Goal: Task Accomplishment & Management: Use online tool/utility

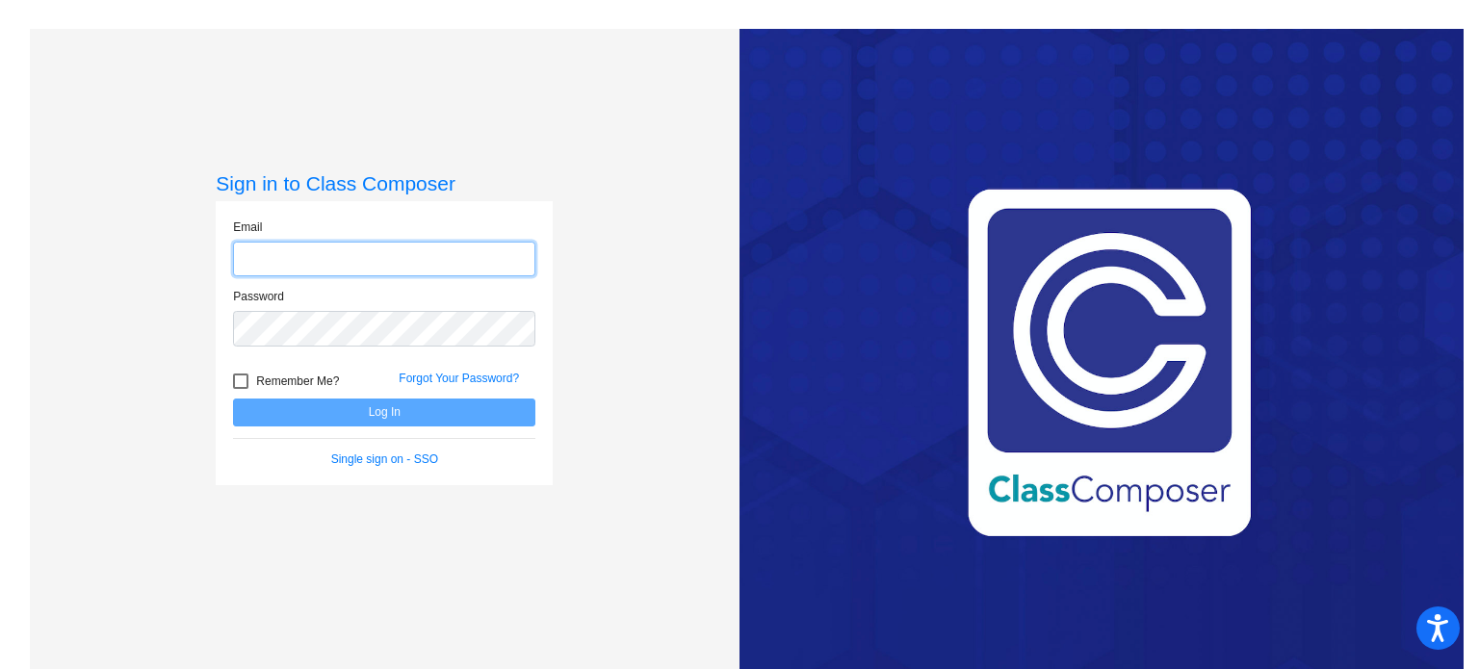
type input "[PERSON_NAME][EMAIL_ADDRESS][DOMAIN_NAME]"
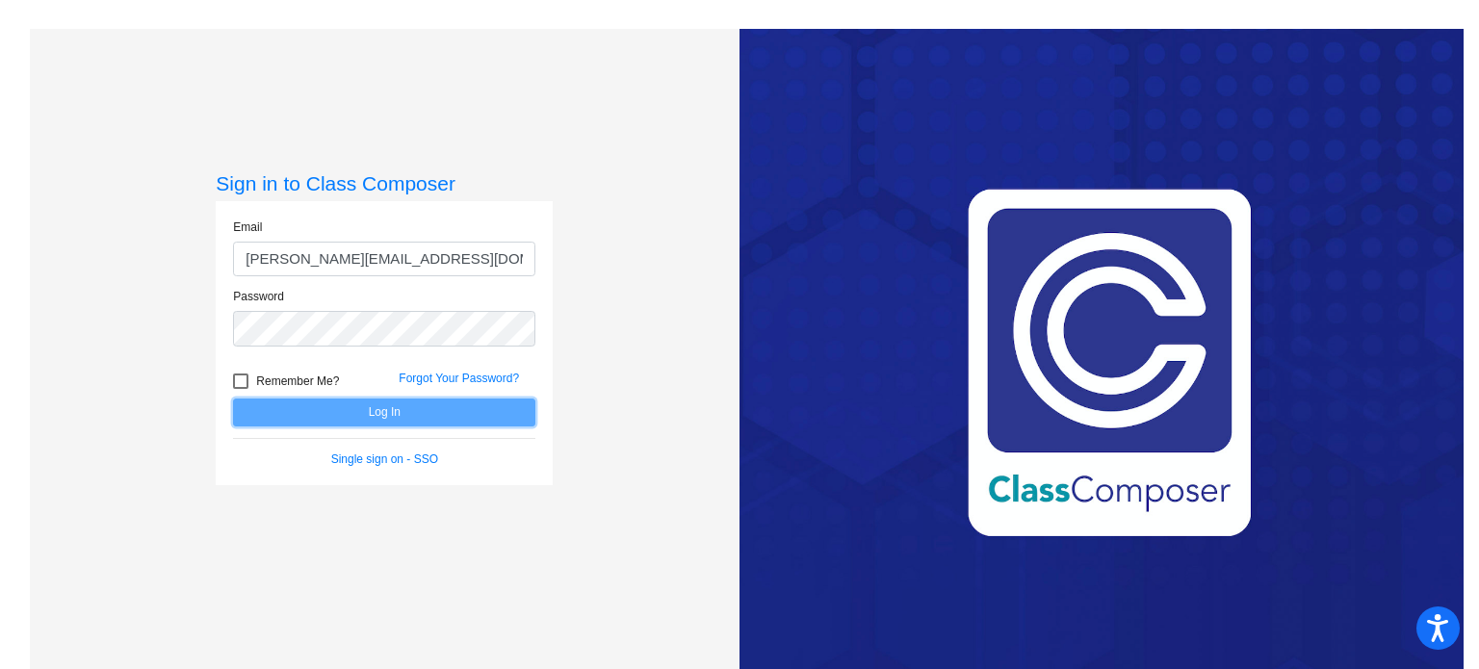
click at [376, 410] on button "Log In" at bounding box center [384, 413] width 302 height 28
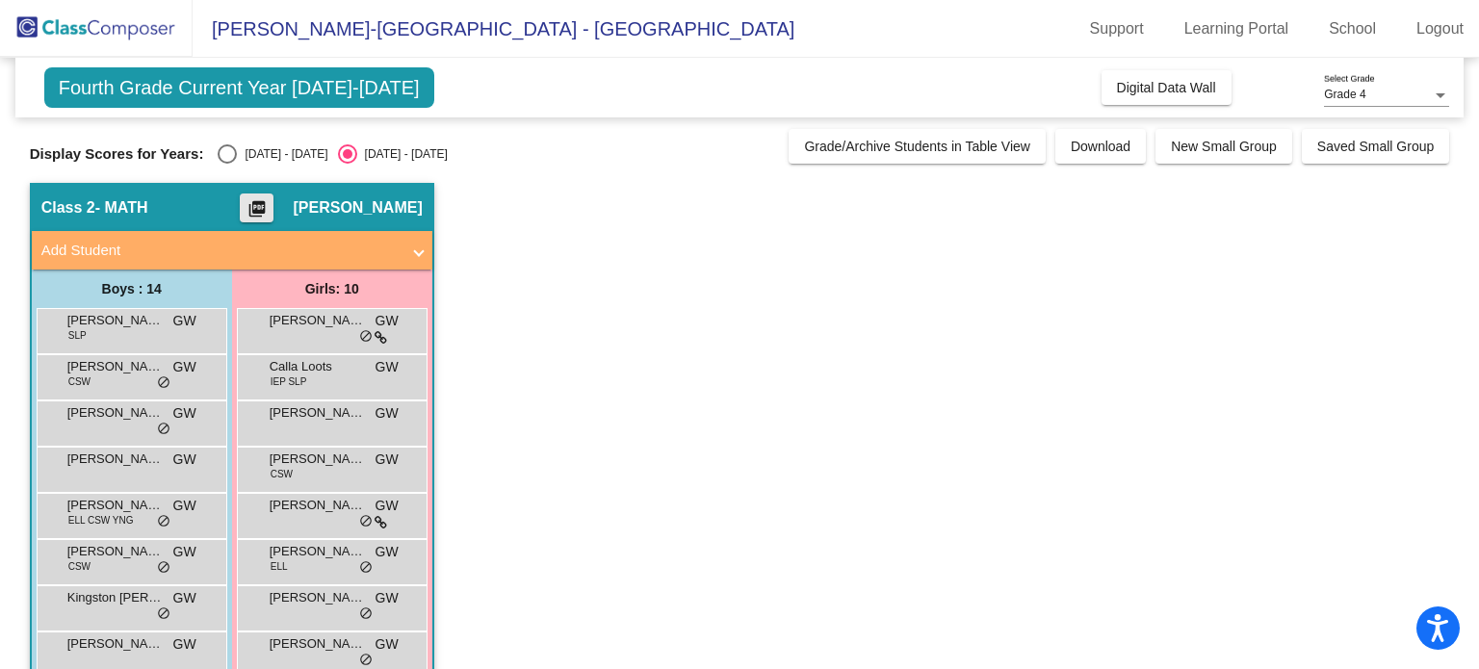
click at [263, 208] on mat-icon "picture_as_pdf" at bounding box center [257, 212] width 23 height 27
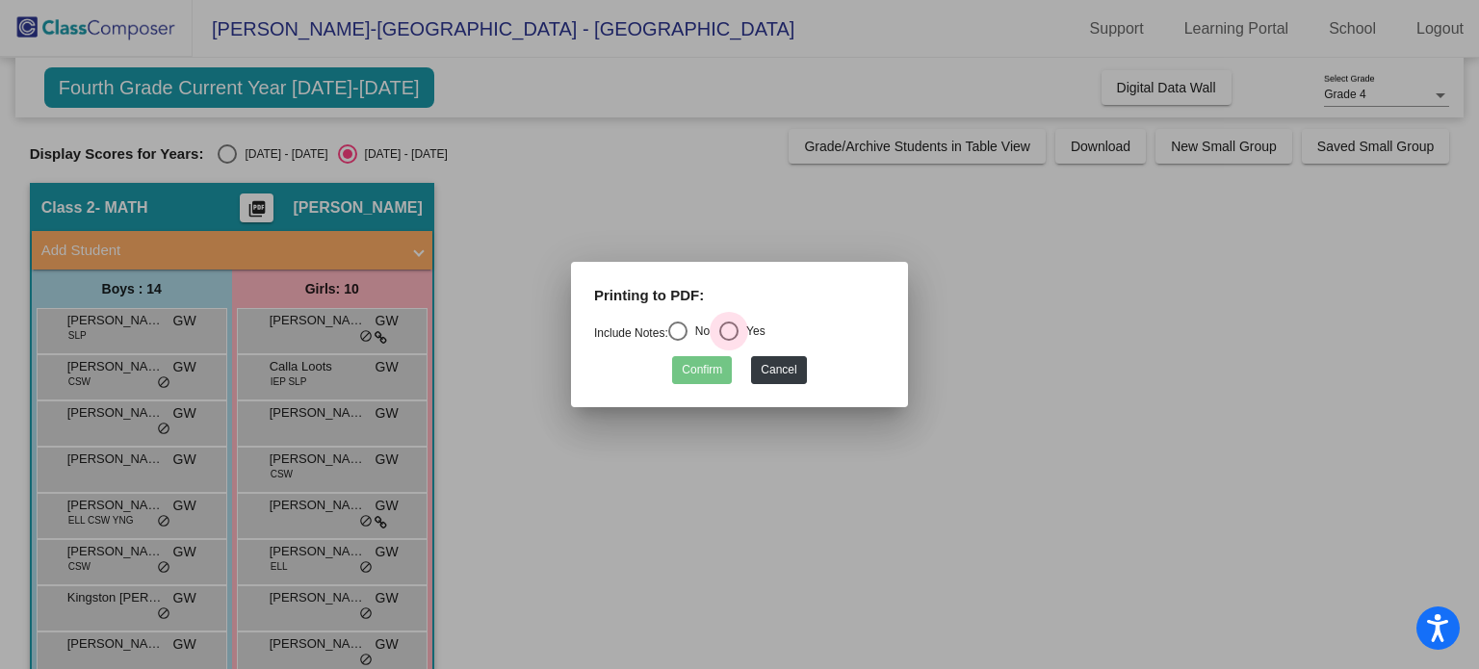
click at [739, 335] on div "Select an option" at bounding box center [728, 331] width 19 height 19
click at [729, 341] on input "Yes" at bounding box center [728, 341] width 1 height 1
radio input "true"
click at [713, 361] on button "Confirm" at bounding box center [702, 370] width 60 height 28
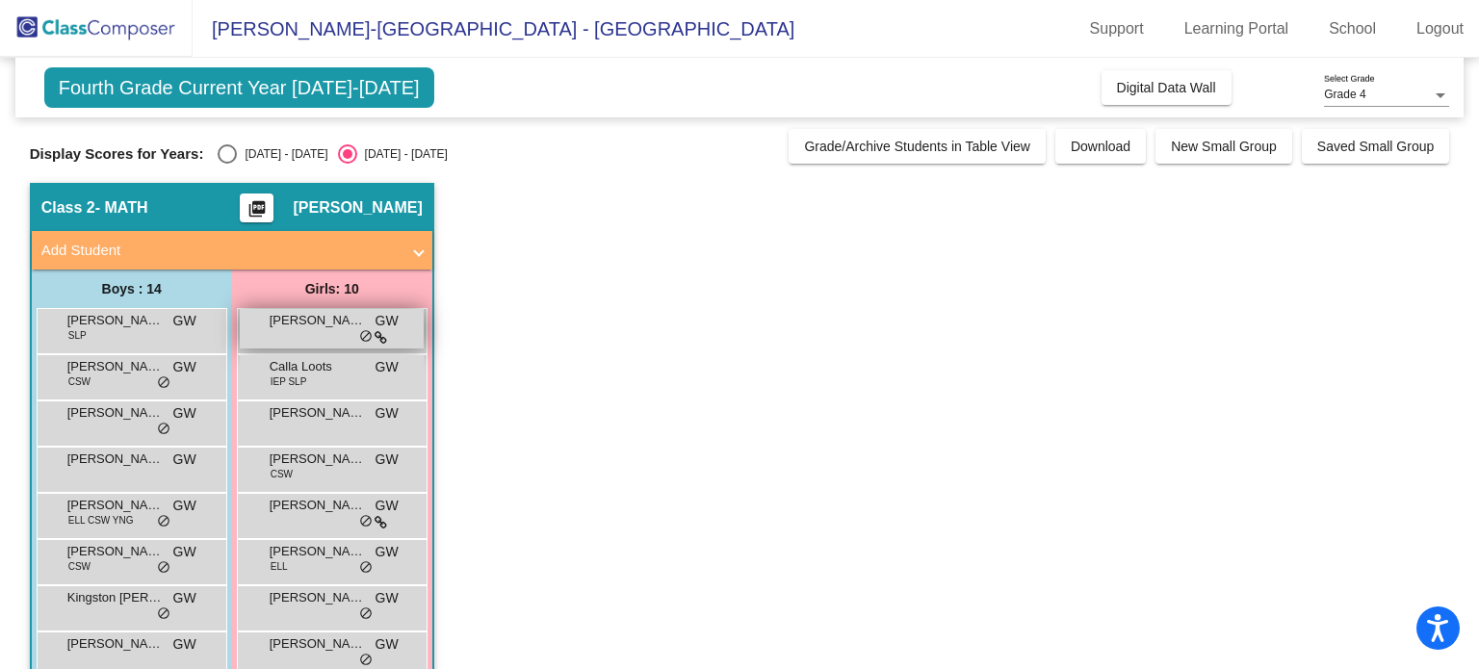
click at [338, 328] on span "[PERSON_NAME] (Addi) [PERSON_NAME]" at bounding box center [318, 320] width 96 height 19
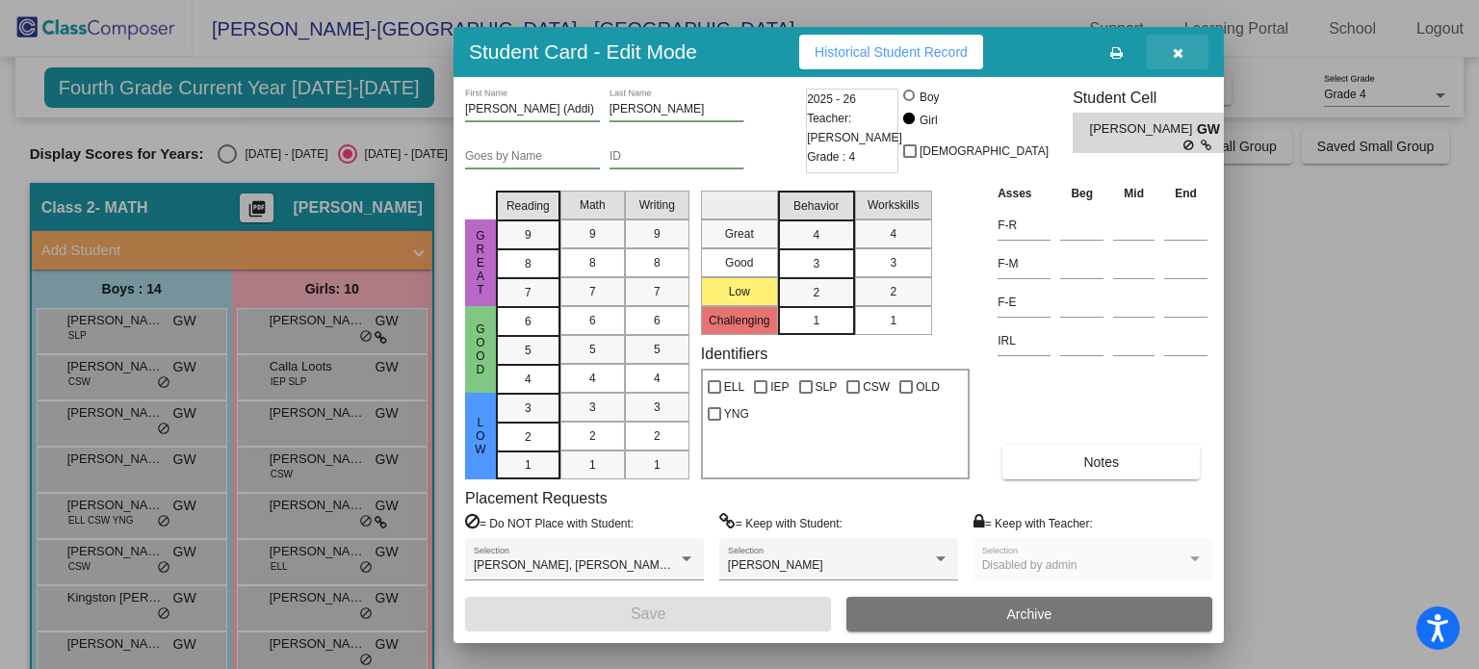
click at [1177, 61] on button "button" at bounding box center [1178, 52] width 62 height 35
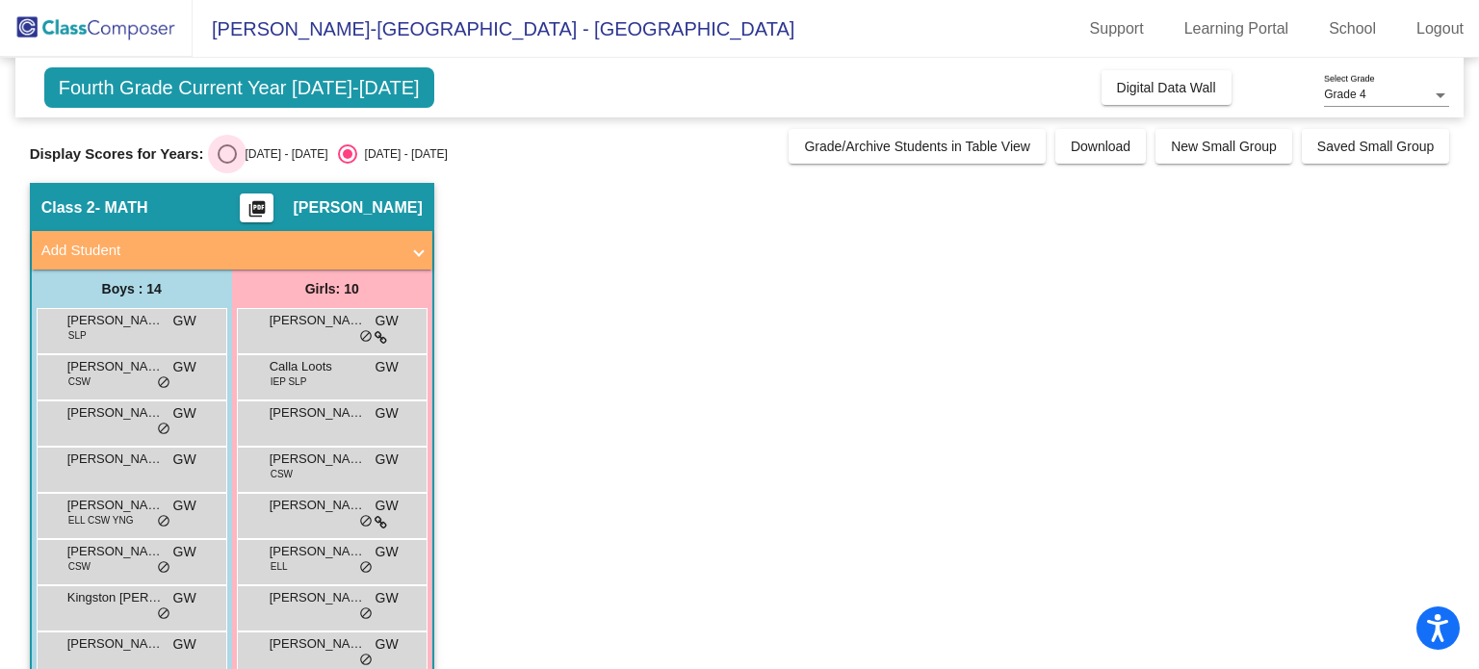
click at [242, 160] on div "[DATE] - [DATE]" at bounding box center [282, 153] width 91 height 17
click at [227, 164] on input "[DATE] - [DATE]" at bounding box center [226, 164] width 1 height 1
radio input "true"
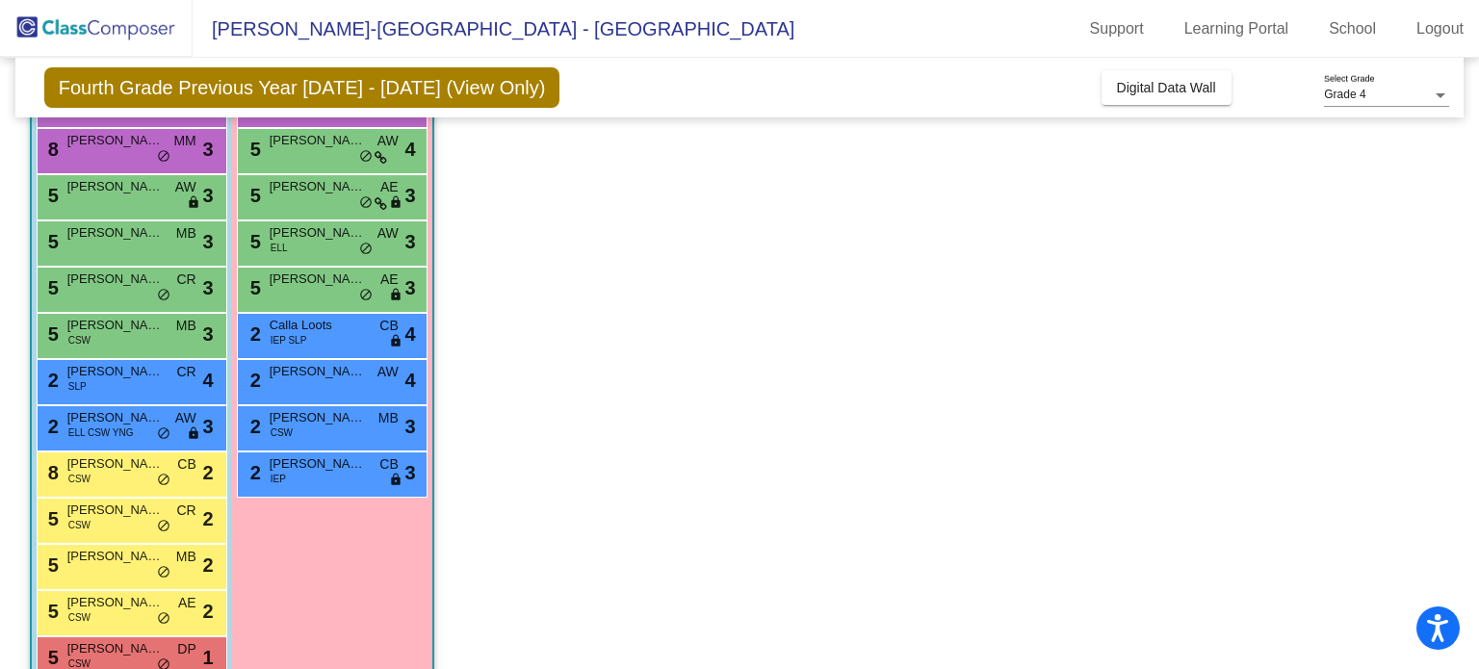
scroll to position [316, 0]
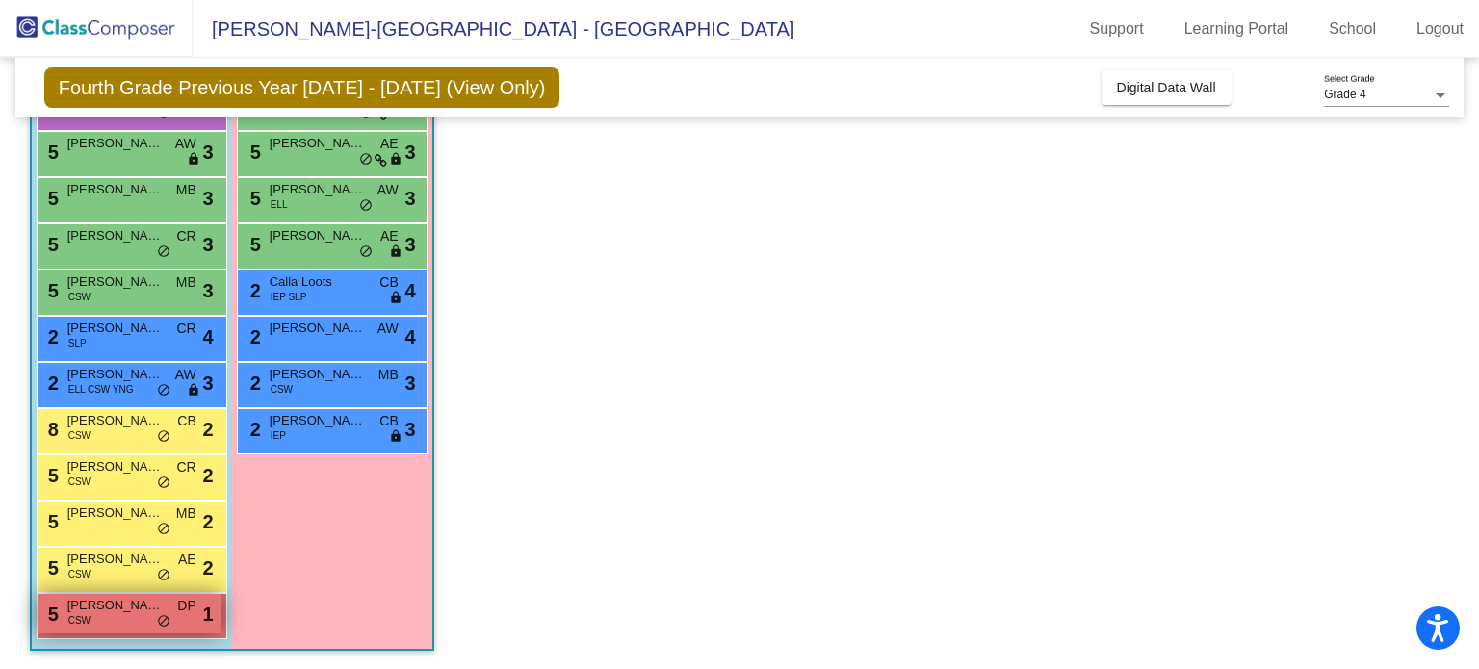
click at [161, 610] on span "[PERSON_NAME]" at bounding box center [115, 605] width 96 height 19
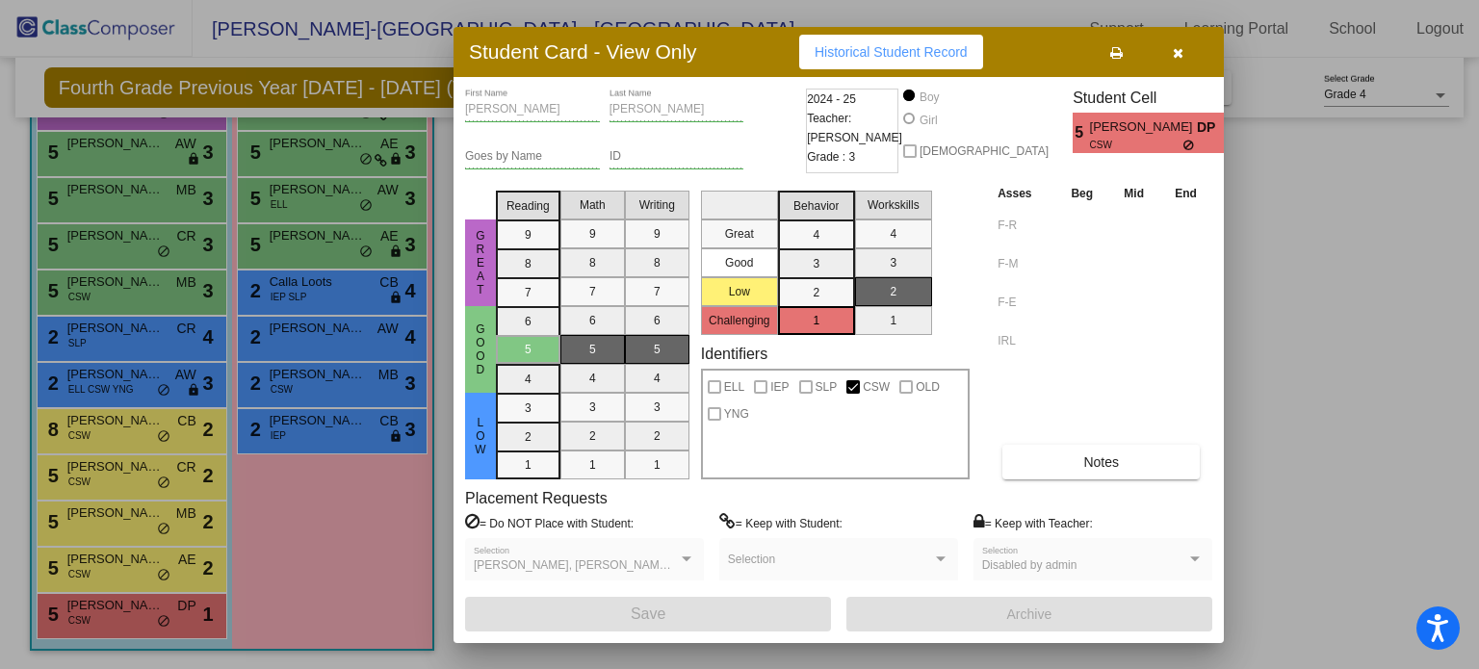
click at [653, 554] on div "Maxwell Bakkedahl, Samuel Kruger, Sebastian McGathy Selection" at bounding box center [585, 564] width 222 height 35
click at [598, 520] on label "= Do NOT Place with Student:" at bounding box center [549, 522] width 169 height 19
click at [1105, 447] on button "Notes" at bounding box center [1101, 462] width 197 height 35
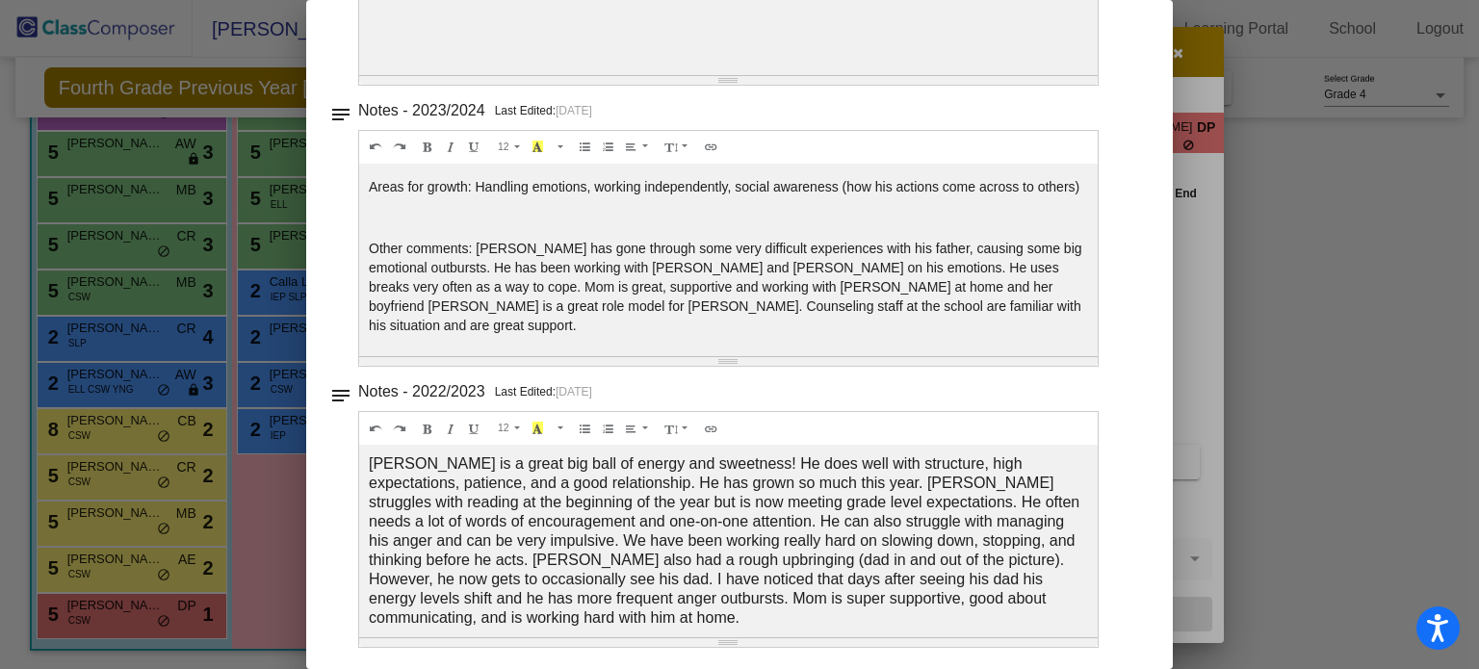
scroll to position [0, 0]
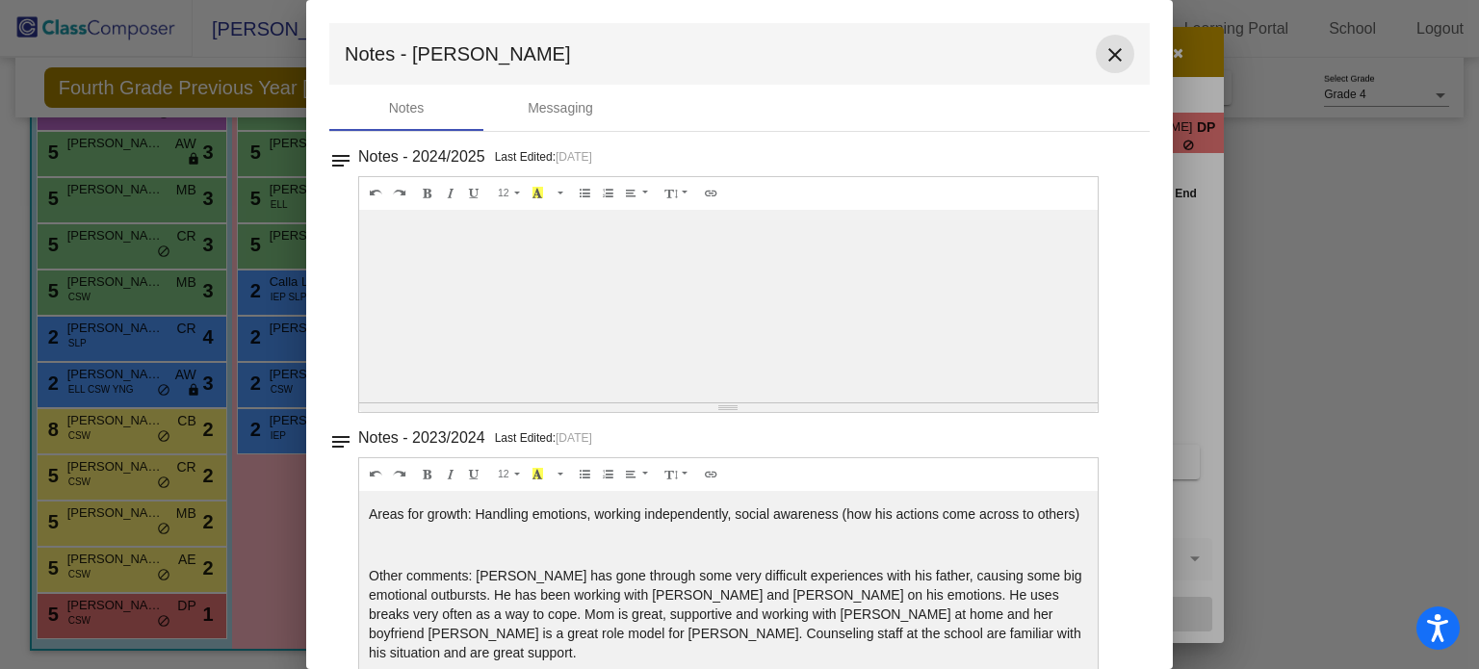
click at [1104, 47] on mat-icon "close" at bounding box center [1115, 54] width 23 height 23
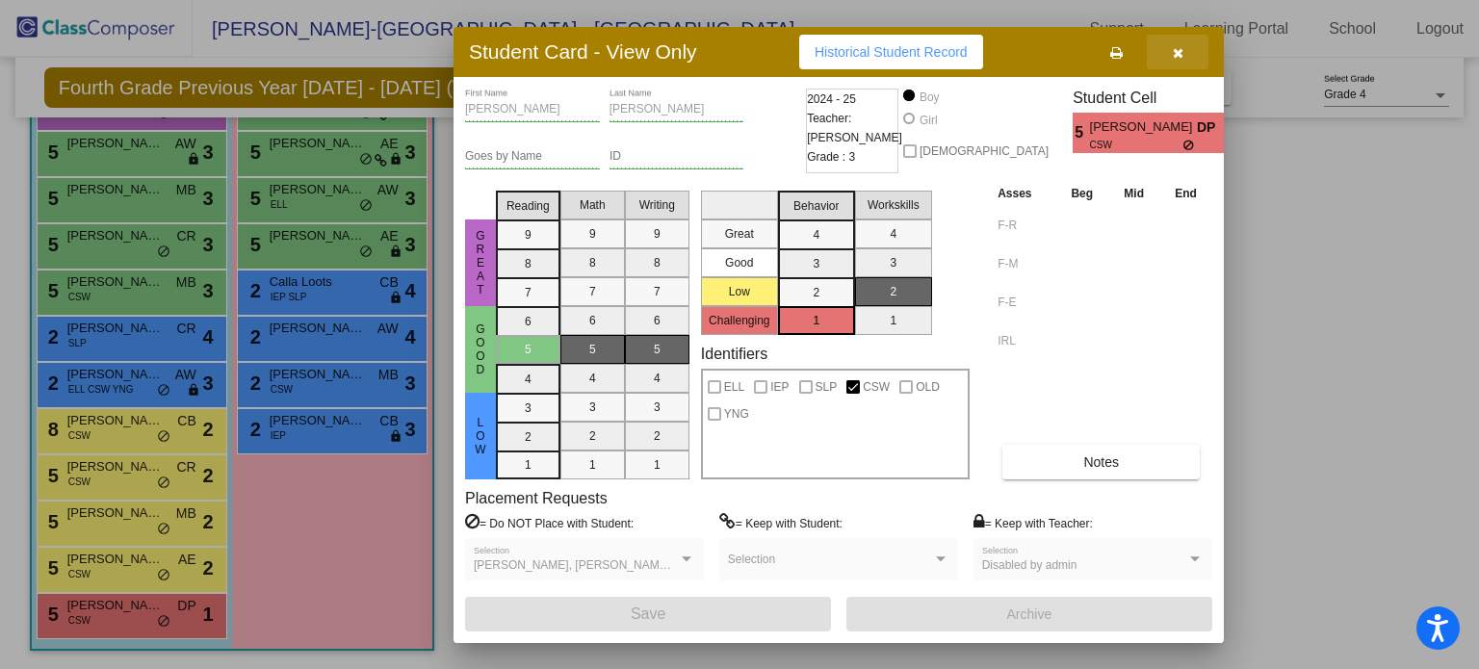
click at [1180, 49] on icon "button" at bounding box center [1178, 52] width 11 height 13
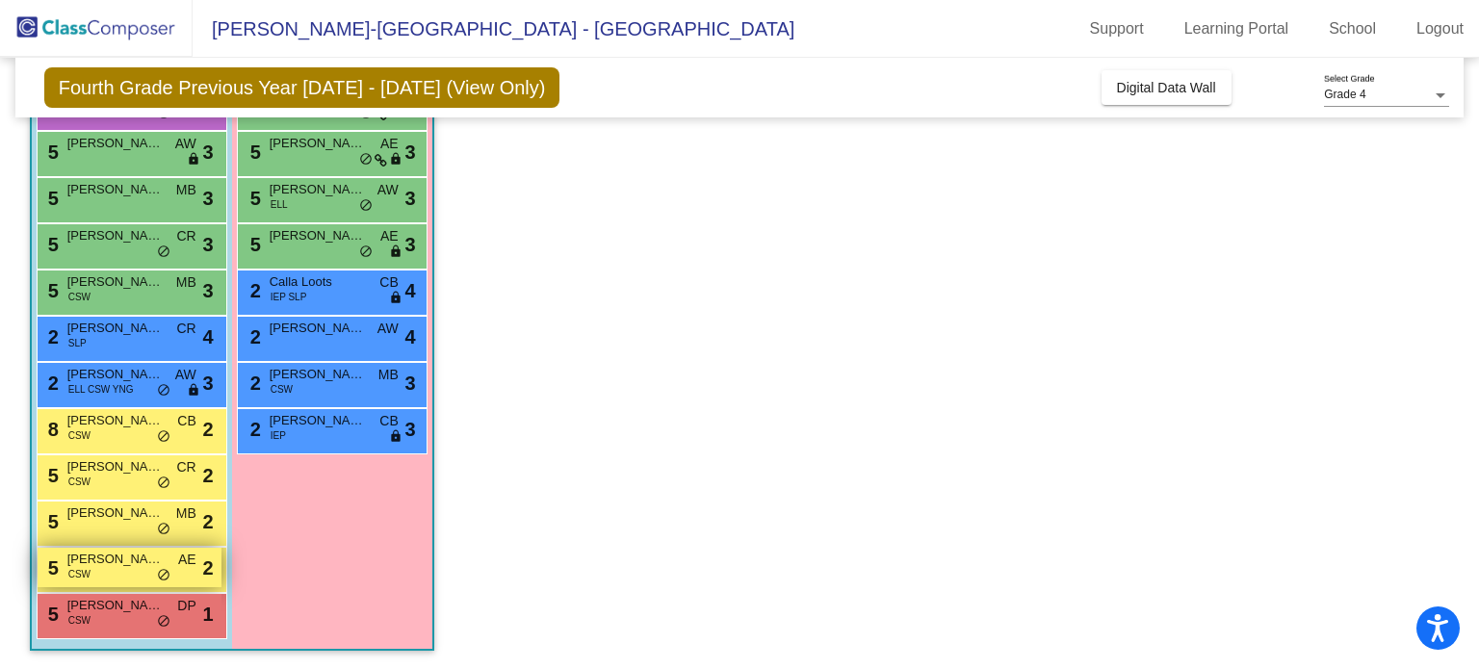
click at [147, 569] on div "5 Viktor Brache CSW AE lock do_not_disturb_alt 2" at bounding box center [130, 567] width 184 height 39
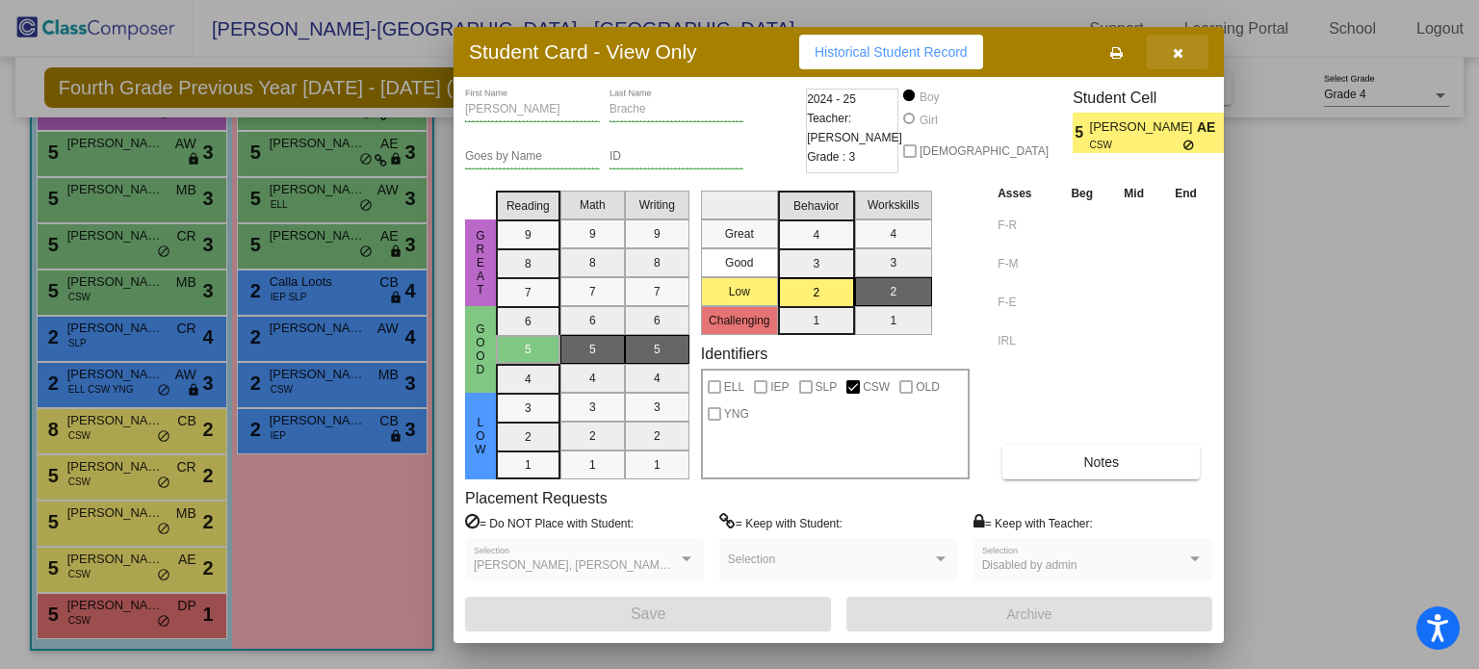
click at [1187, 57] on button "button" at bounding box center [1178, 52] width 62 height 35
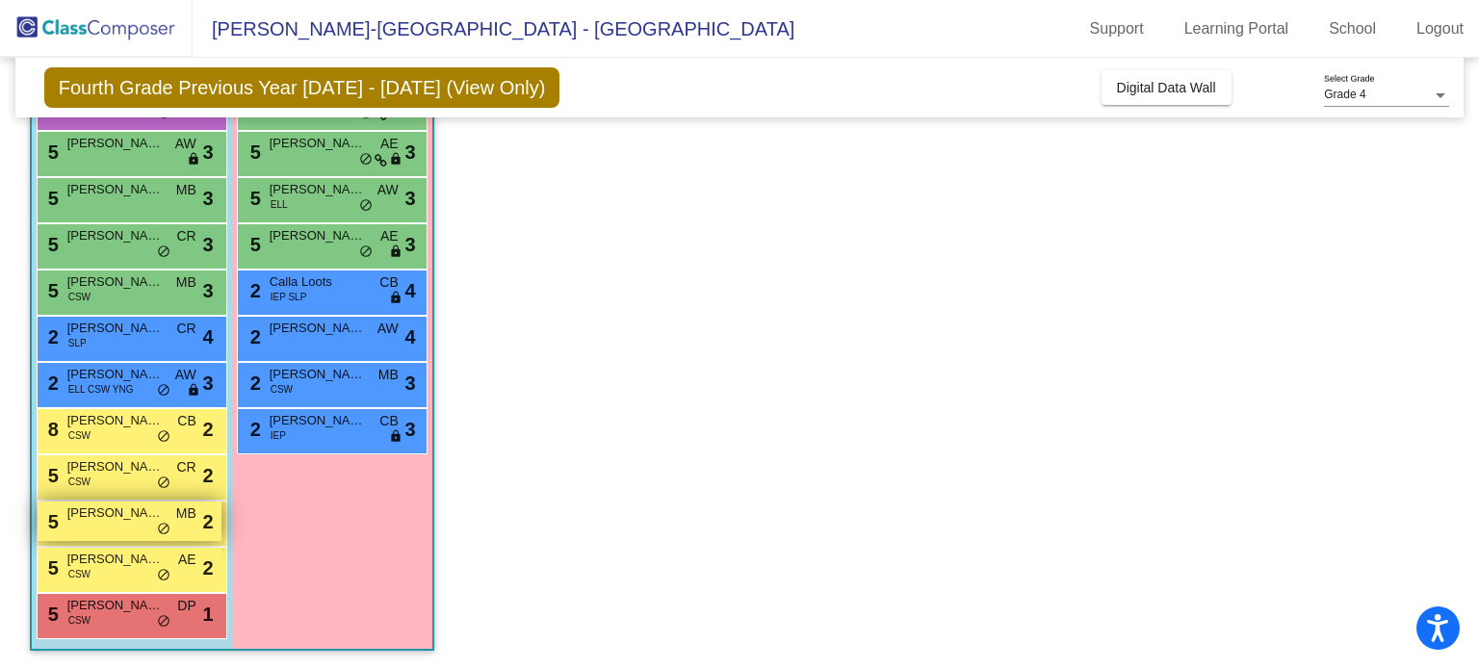
click at [116, 533] on div "5 Reed Zumbach MB lock do_not_disturb_alt 2" at bounding box center [130, 521] width 184 height 39
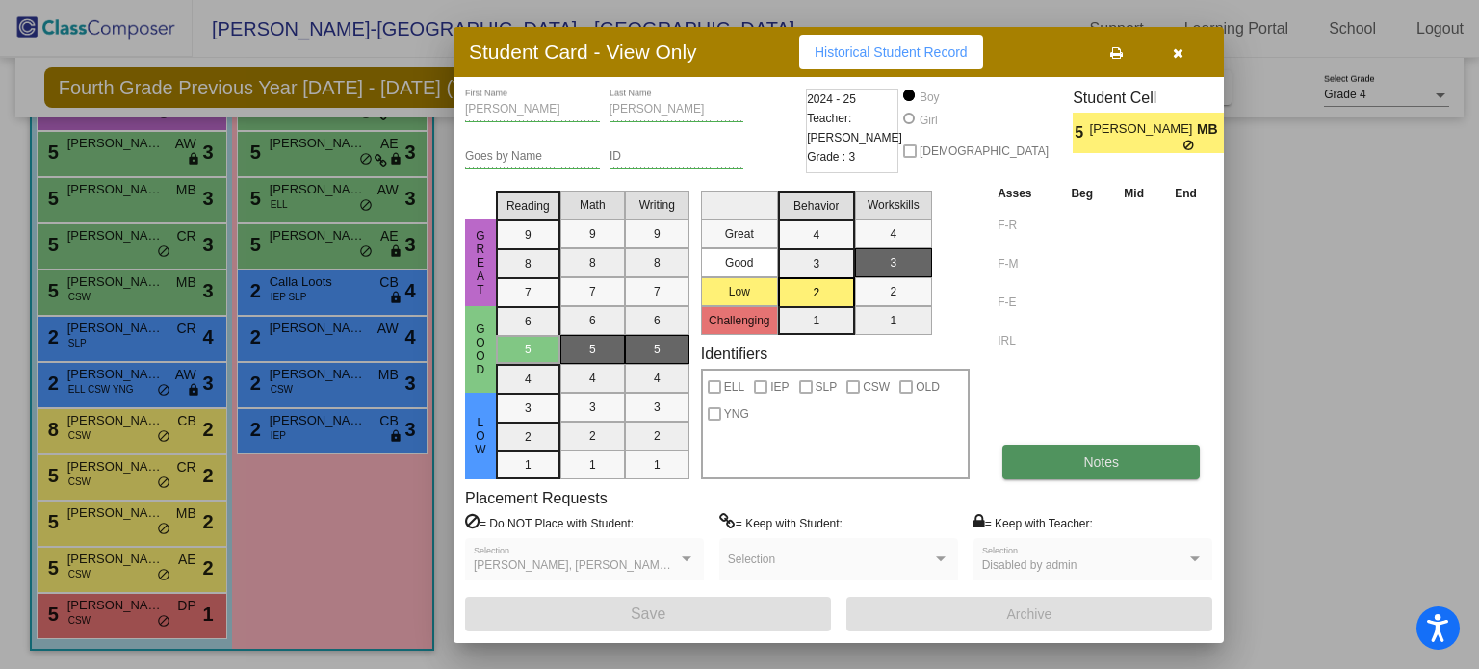
click at [1079, 450] on button "Notes" at bounding box center [1101, 462] width 197 height 35
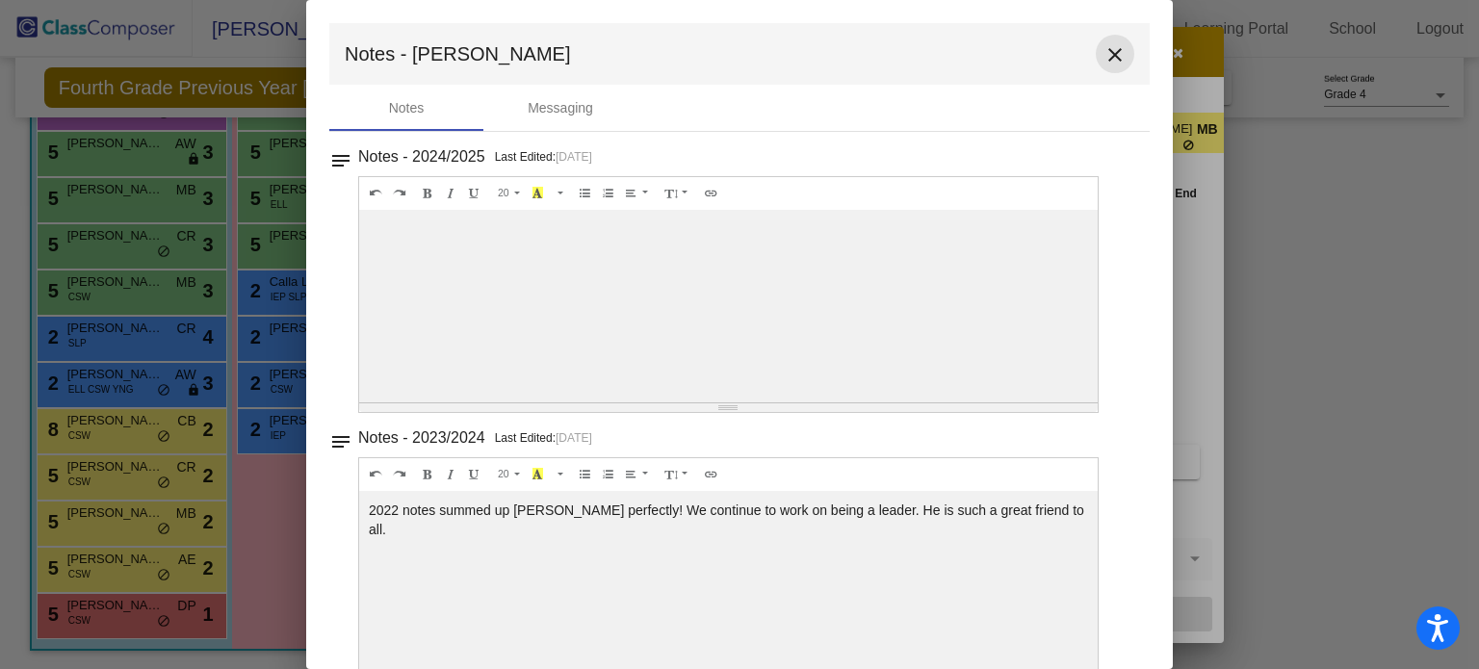
click at [1104, 52] on mat-icon "close" at bounding box center [1115, 54] width 23 height 23
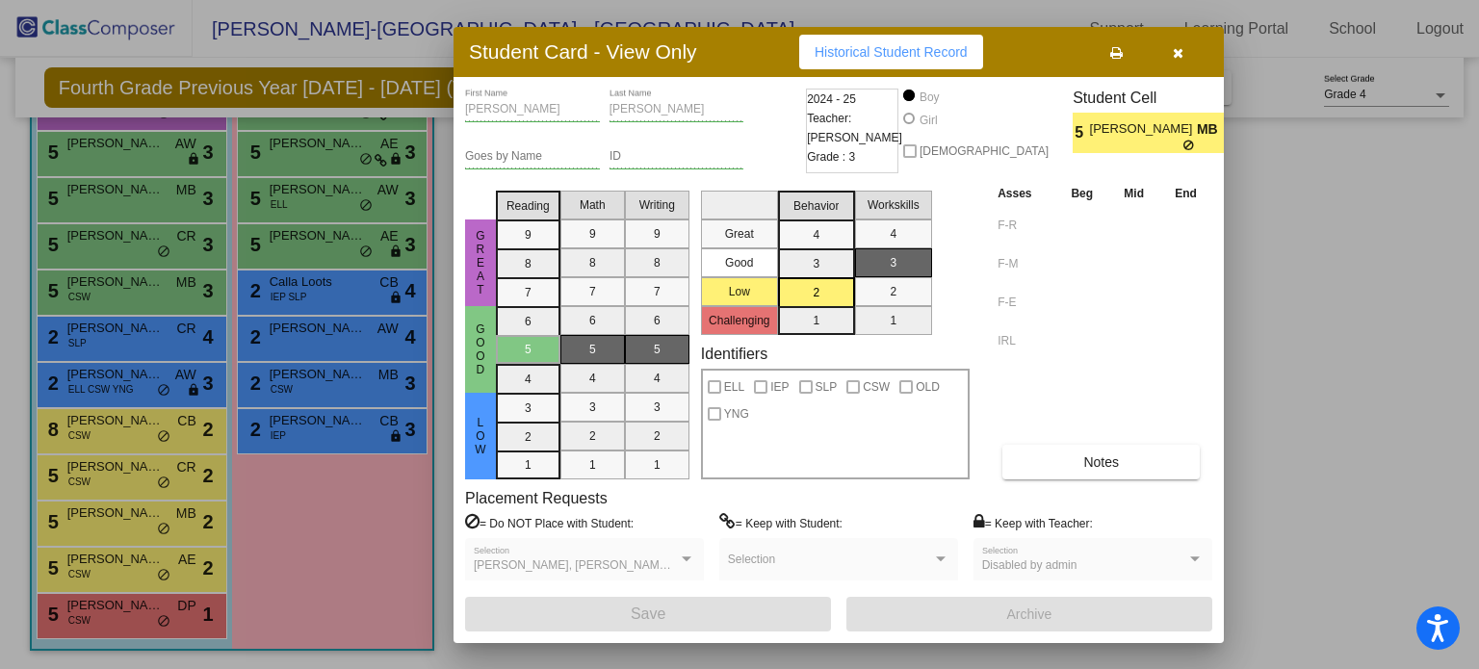
click at [834, 115] on span "Teacher: [PERSON_NAME]" at bounding box center [854, 128] width 95 height 39
click at [1185, 49] on button "button" at bounding box center [1178, 52] width 62 height 35
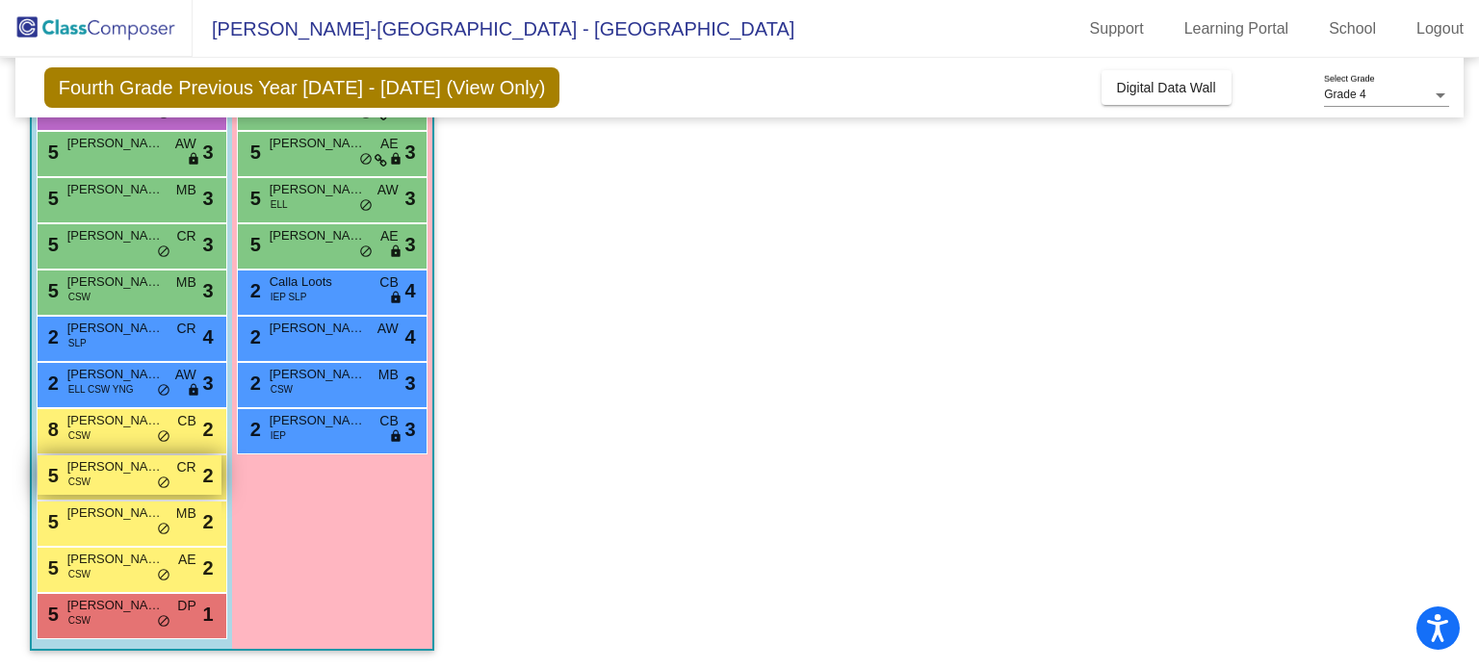
click at [156, 471] on span "[PERSON_NAME]" at bounding box center [115, 467] width 96 height 19
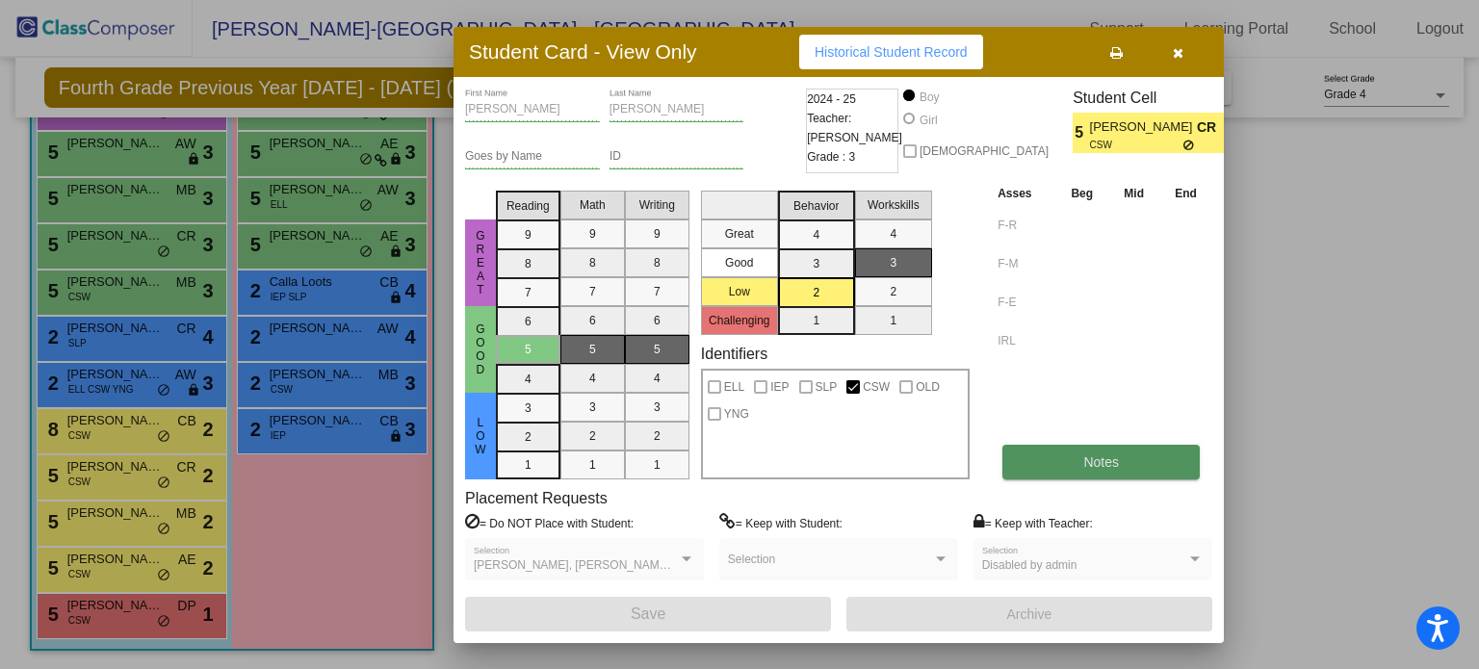
click at [1056, 451] on button "Notes" at bounding box center [1101, 462] width 197 height 35
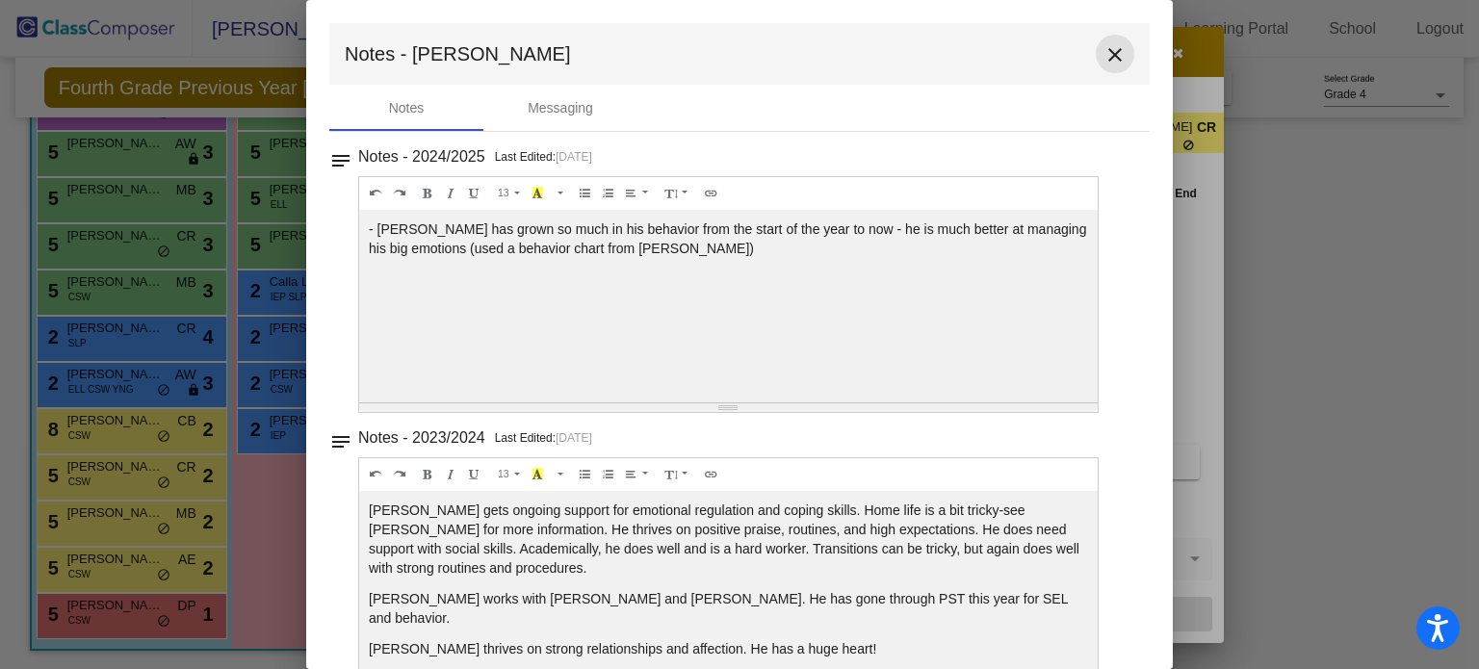
click at [1104, 47] on mat-icon "close" at bounding box center [1115, 54] width 23 height 23
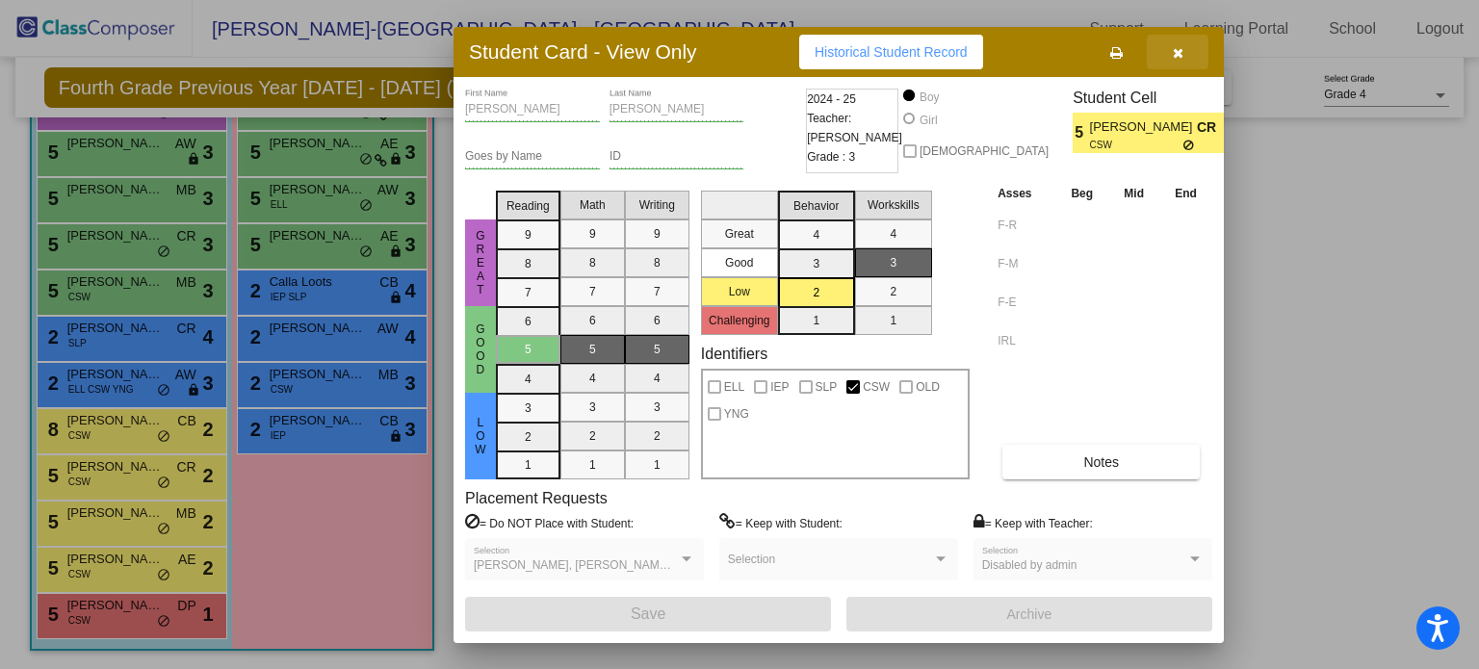
click at [1174, 46] on icon "button" at bounding box center [1178, 52] width 11 height 13
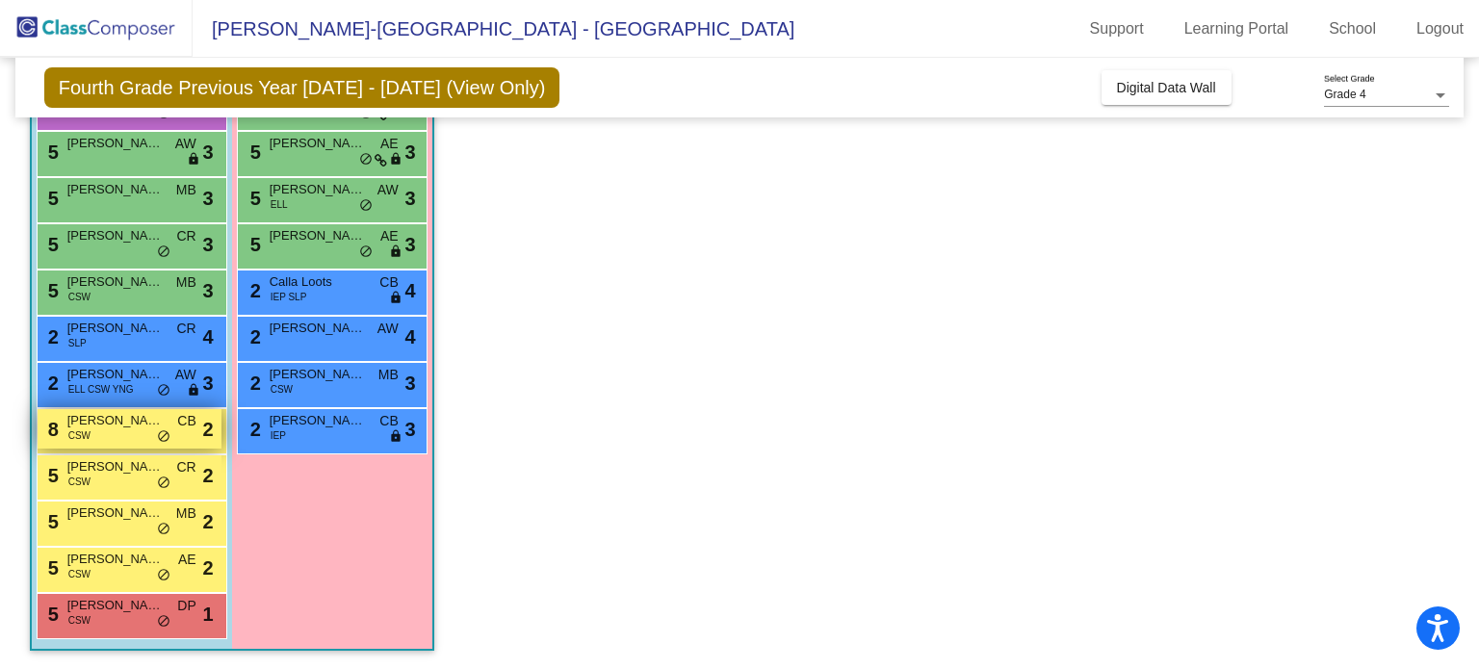
click at [118, 421] on span "[PERSON_NAME]" at bounding box center [115, 420] width 96 height 19
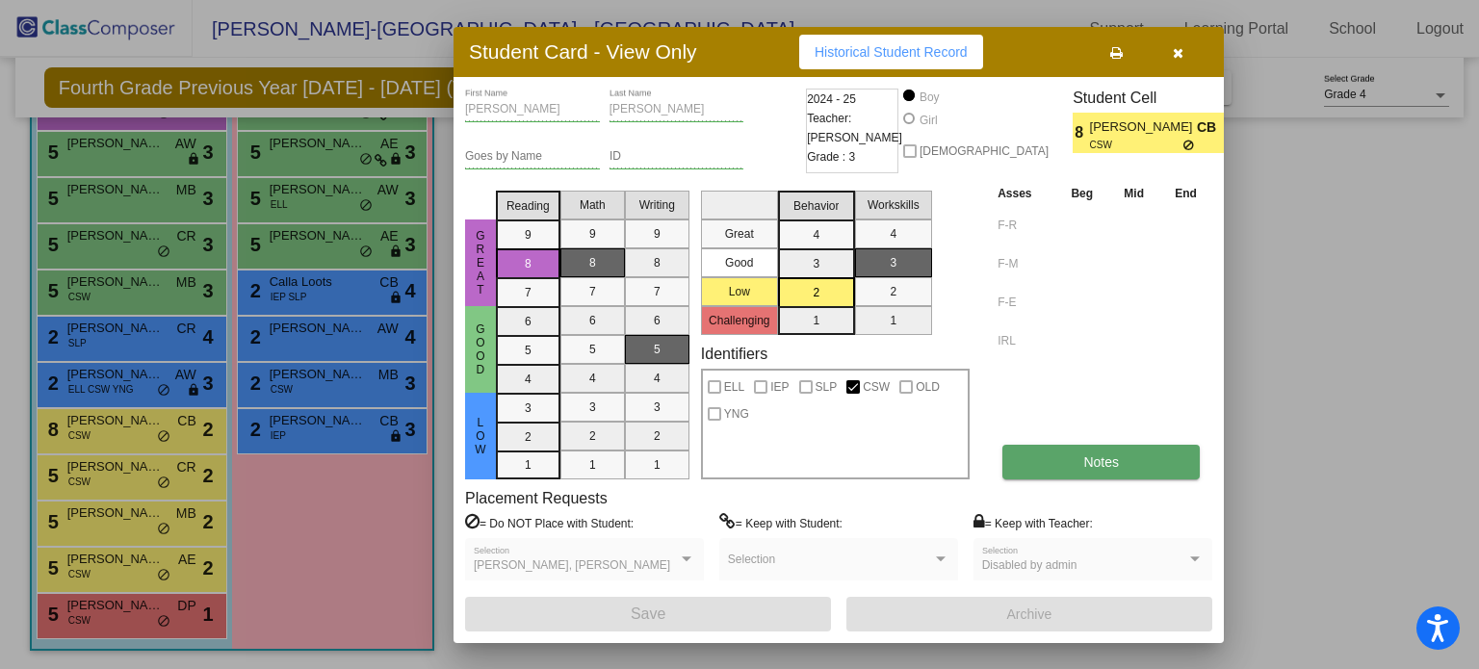
click at [1098, 460] on span "Notes" at bounding box center [1102, 462] width 36 height 15
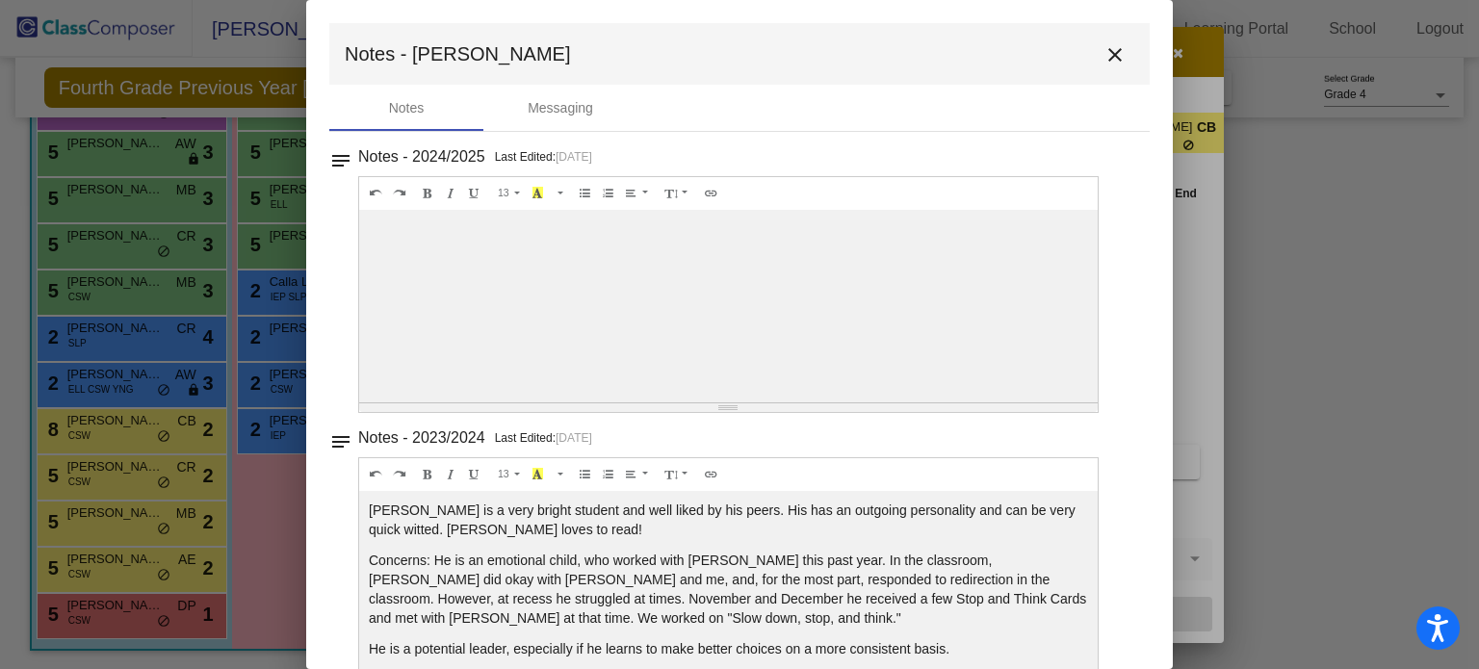
click at [1104, 46] on mat-icon "close" at bounding box center [1115, 54] width 23 height 23
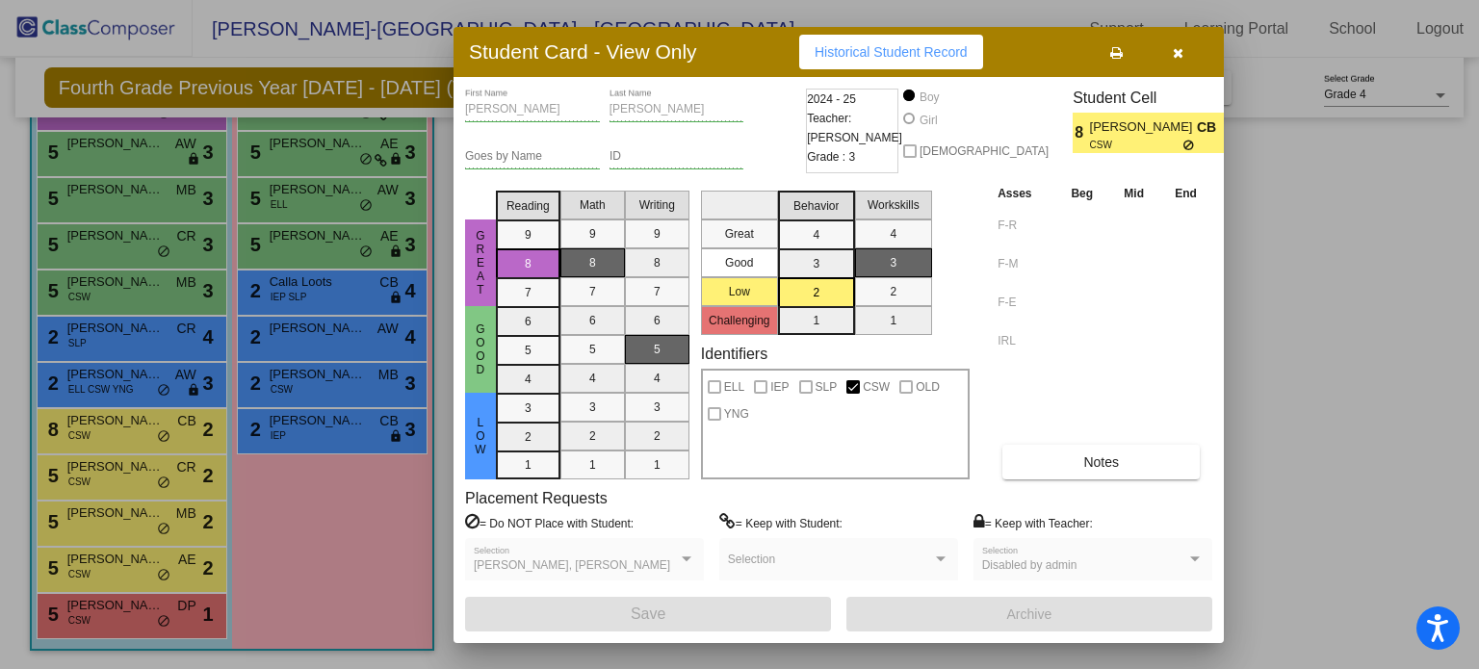
click at [1183, 42] on button "button" at bounding box center [1178, 52] width 62 height 35
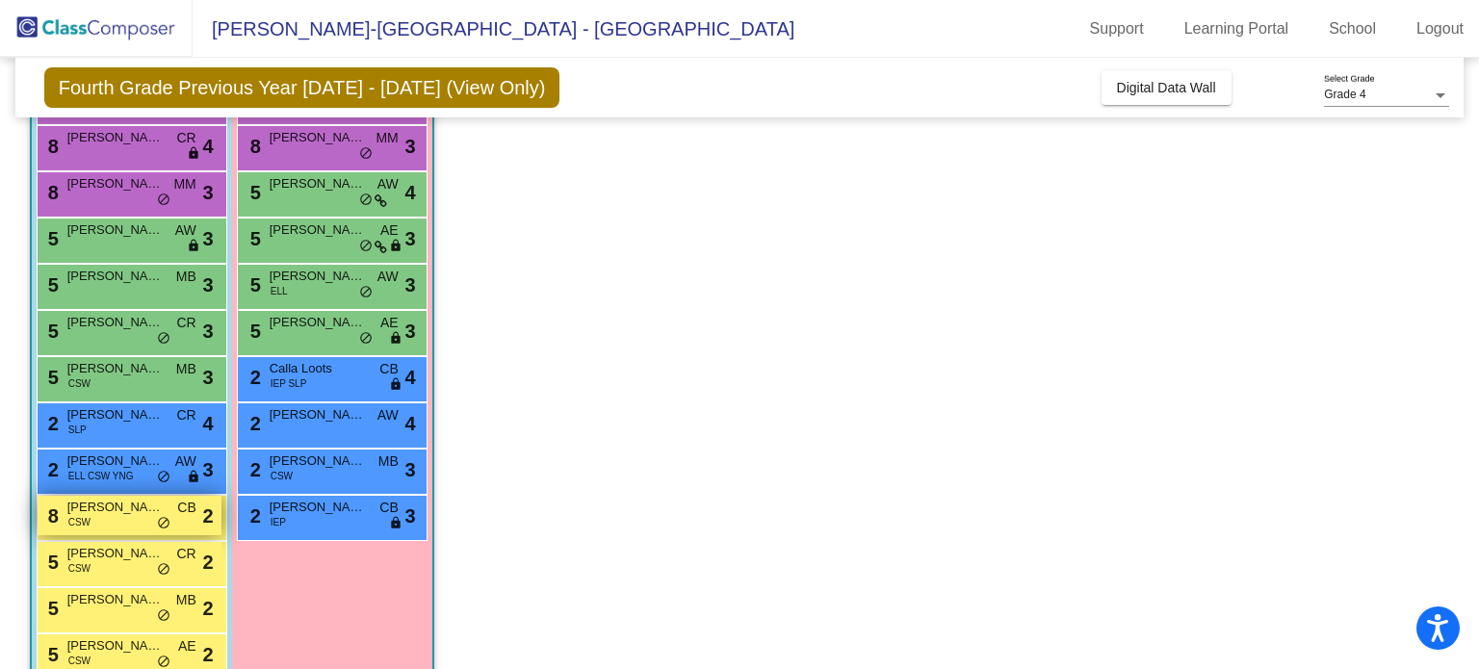
scroll to position [225, 0]
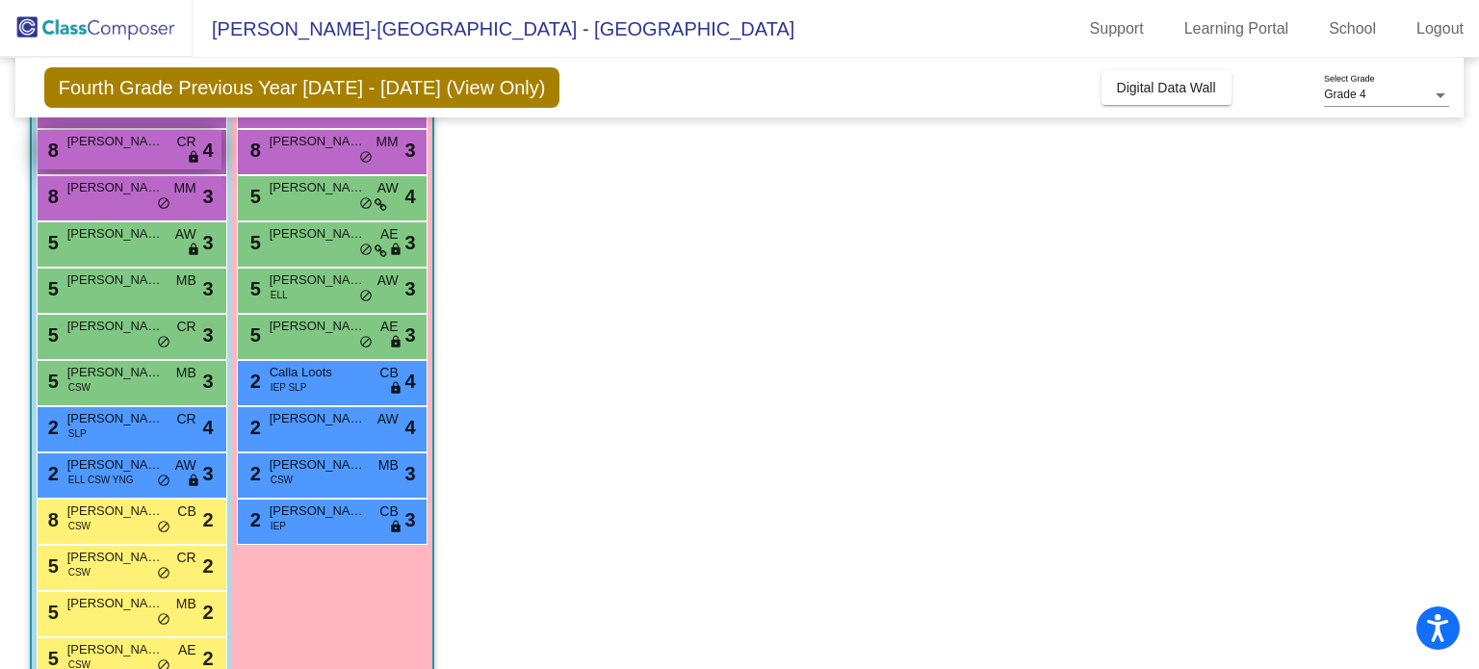
click at [112, 152] on div "8 McCoy Franke CR lock do_not_disturb_alt 4" at bounding box center [130, 149] width 184 height 39
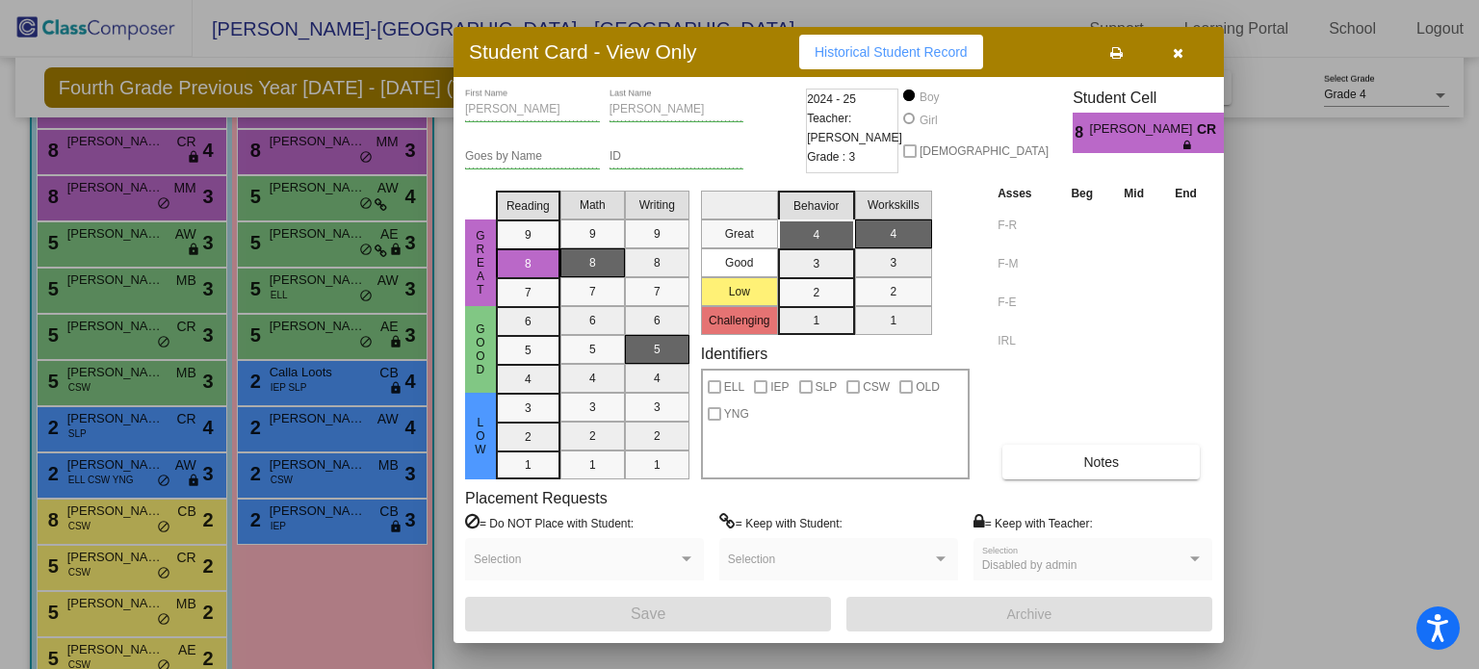
click at [1356, 361] on div at bounding box center [739, 334] width 1479 height 669
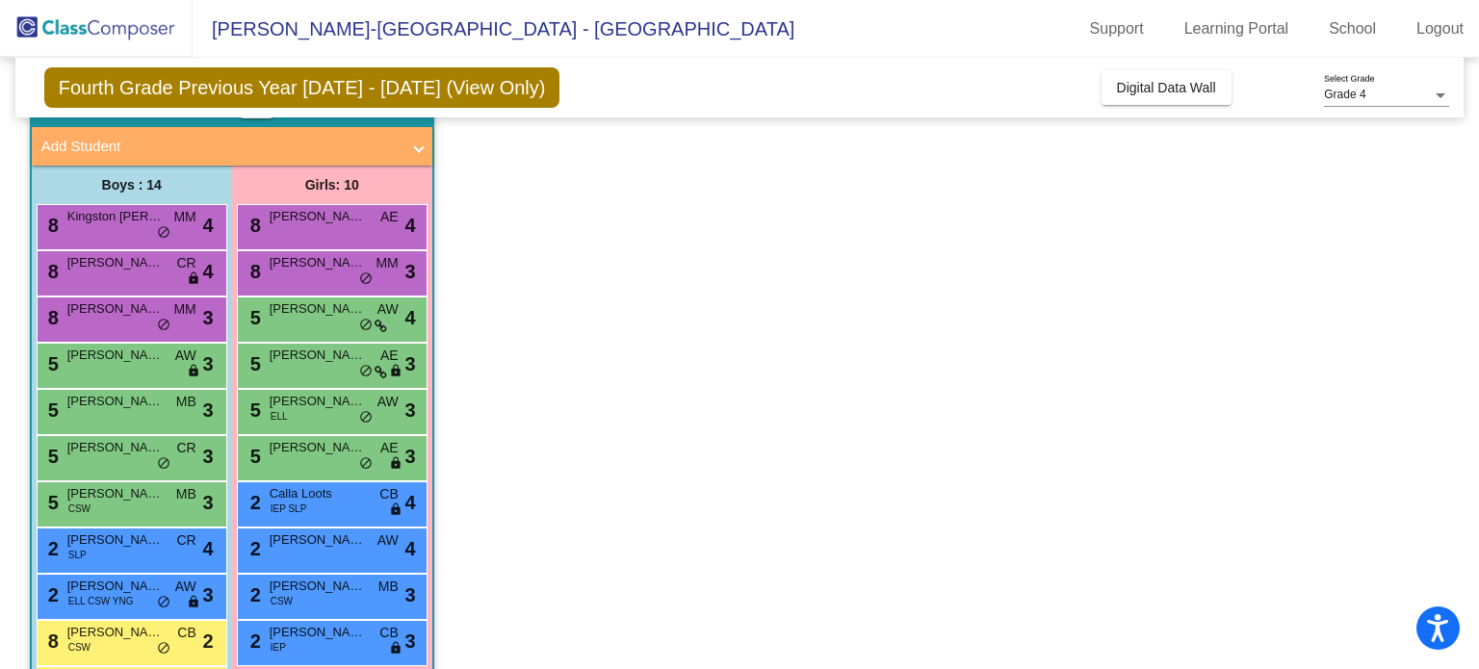
scroll to position [116, 0]
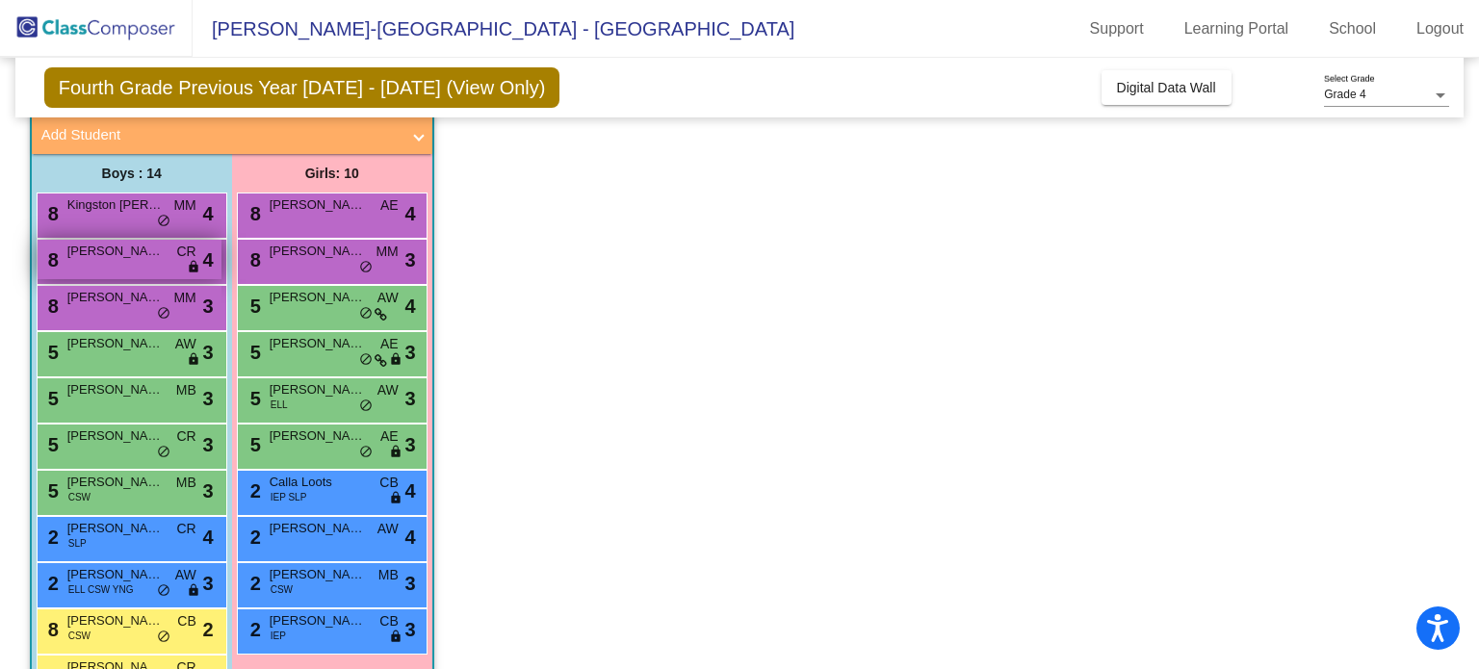
click at [195, 266] on span "lock" at bounding box center [193, 267] width 13 height 15
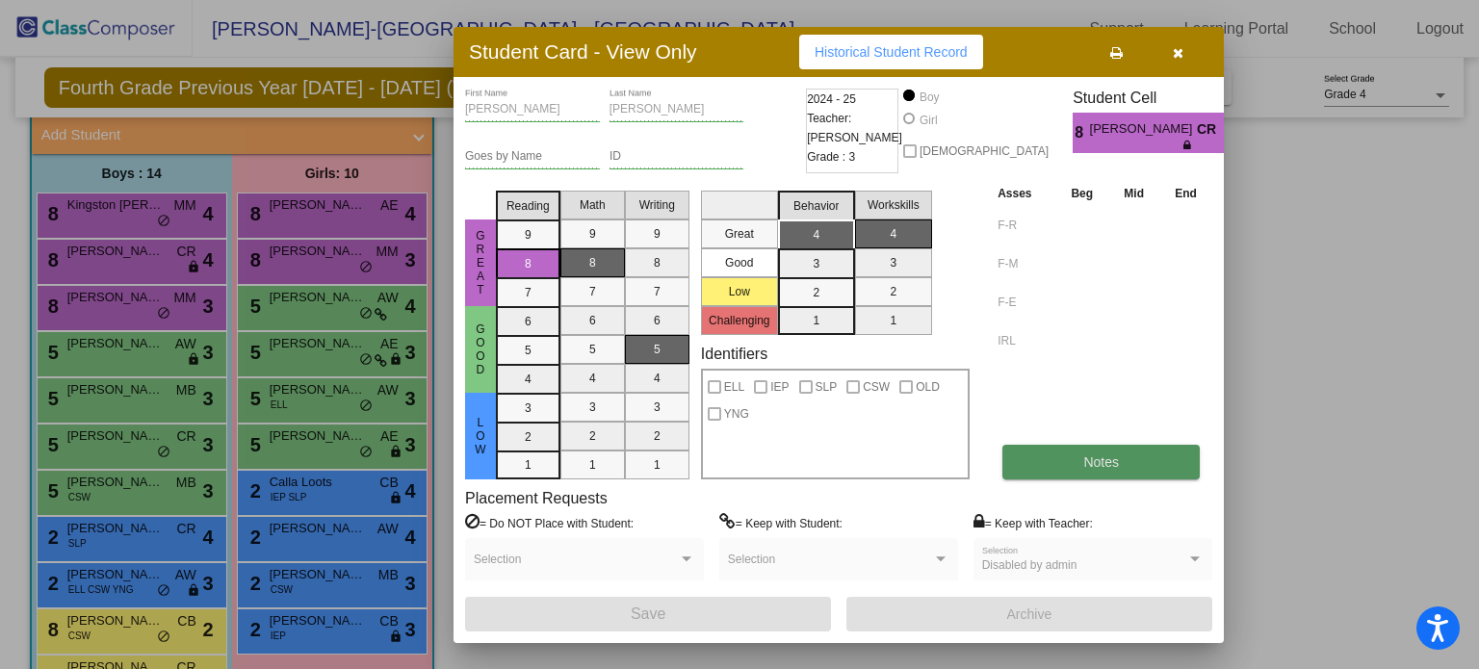
click at [1129, 470] on button "Notes" at bounding box center [1101, 462] width 197 height 35
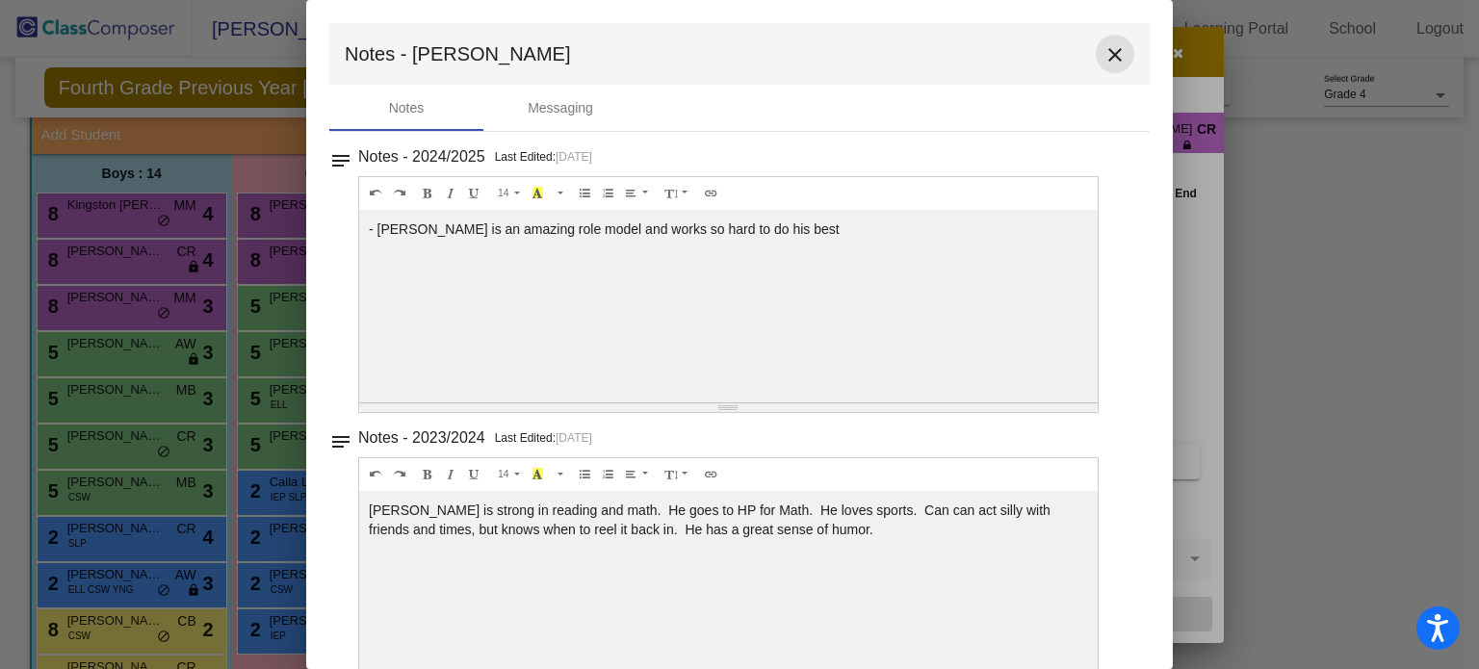
click at [1102, 39] on button "close" at bounding box center [1115, 54] width 39 height 39
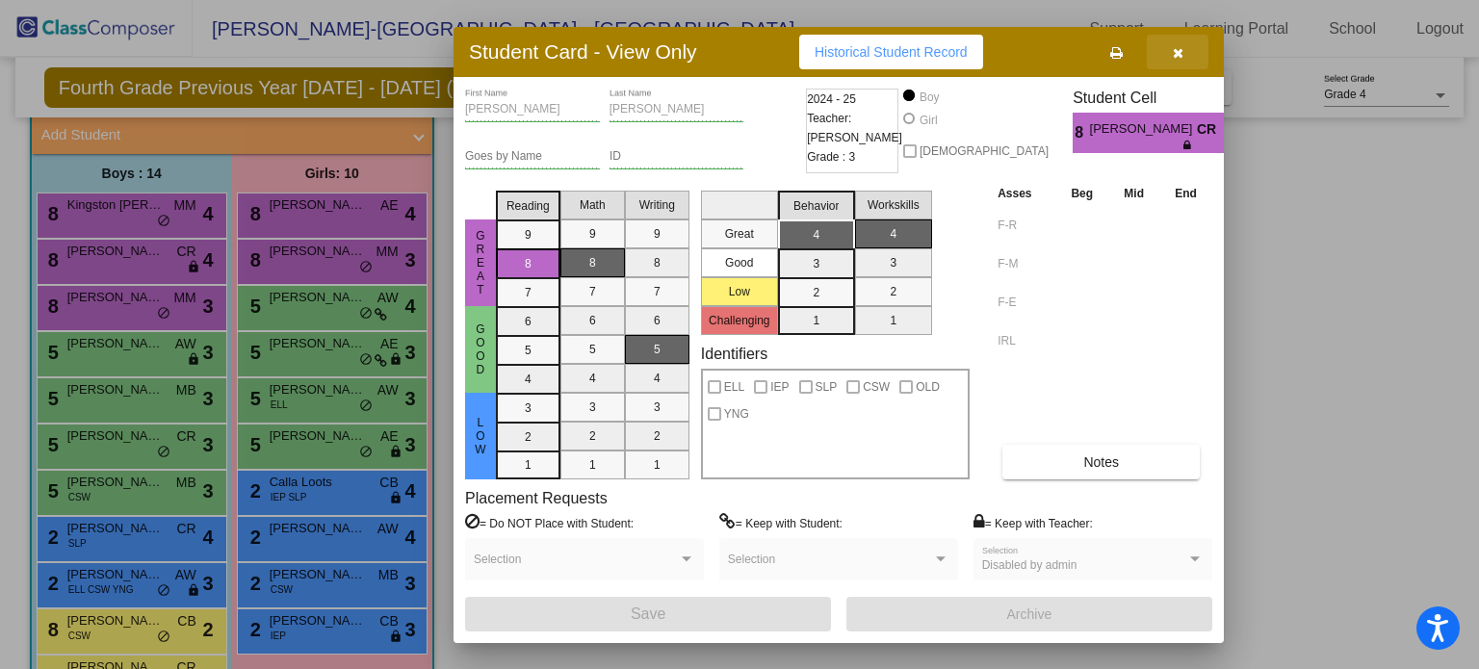
click at [1179, 56] on icon "button" at bounding box center [1178, 52] width 11 height 13
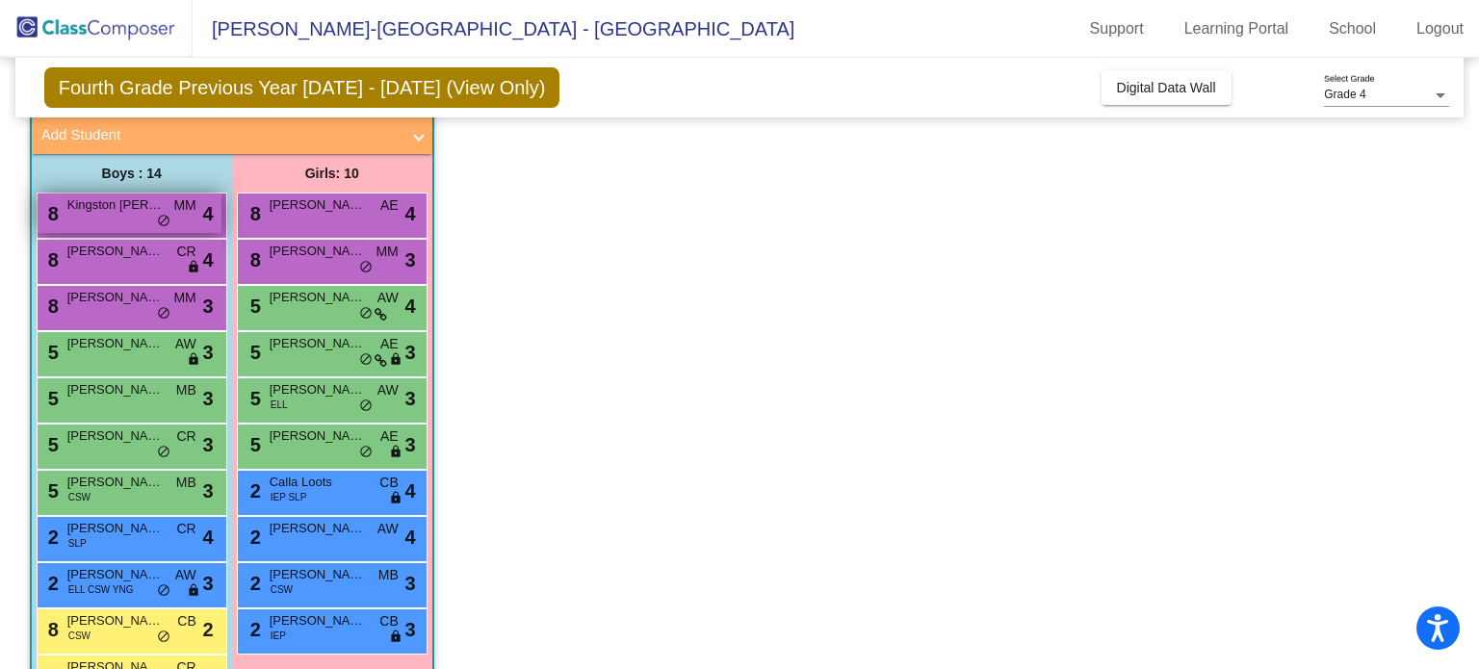
click at [200, 219] on div "8 Kingston Wellman MM lock do_not_disturb_alt 4" at bounding box center [130, 213] width 184 height 39
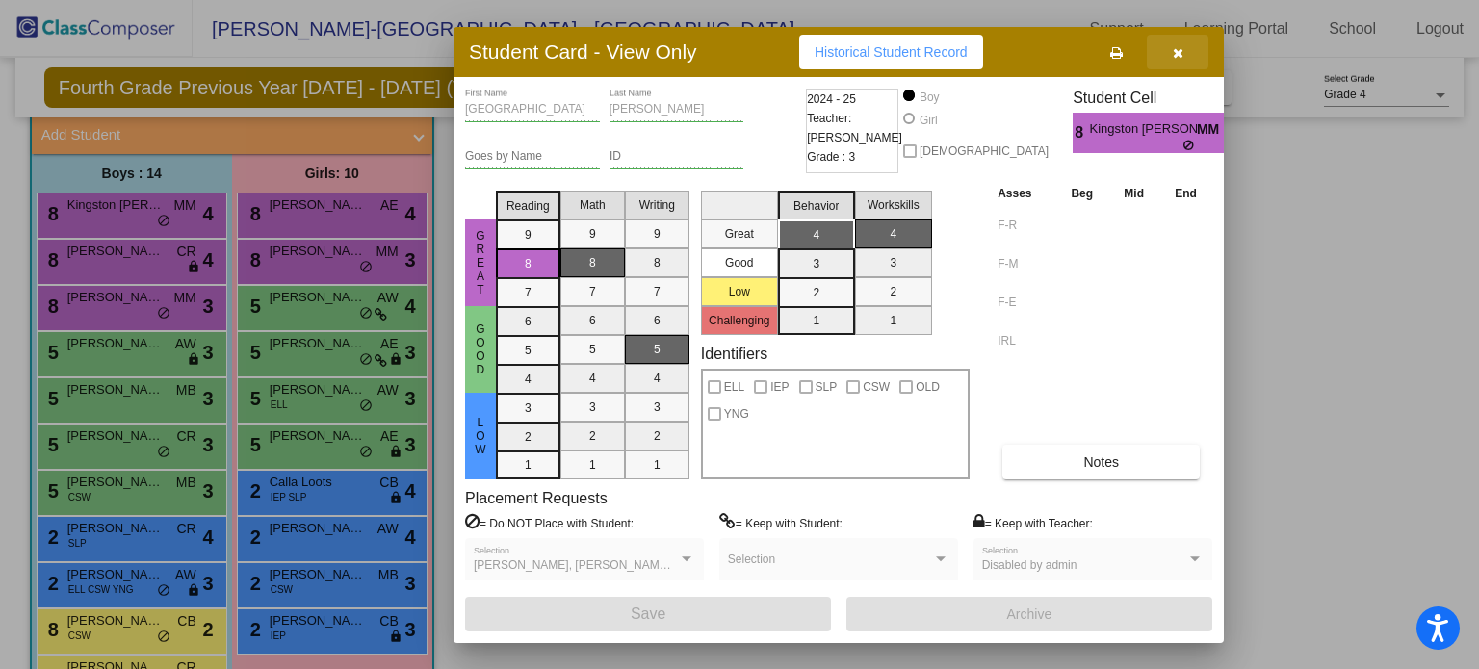
click at [1179, 49] on icon "button" at bounding box center [1178, 52] width 11 height 13
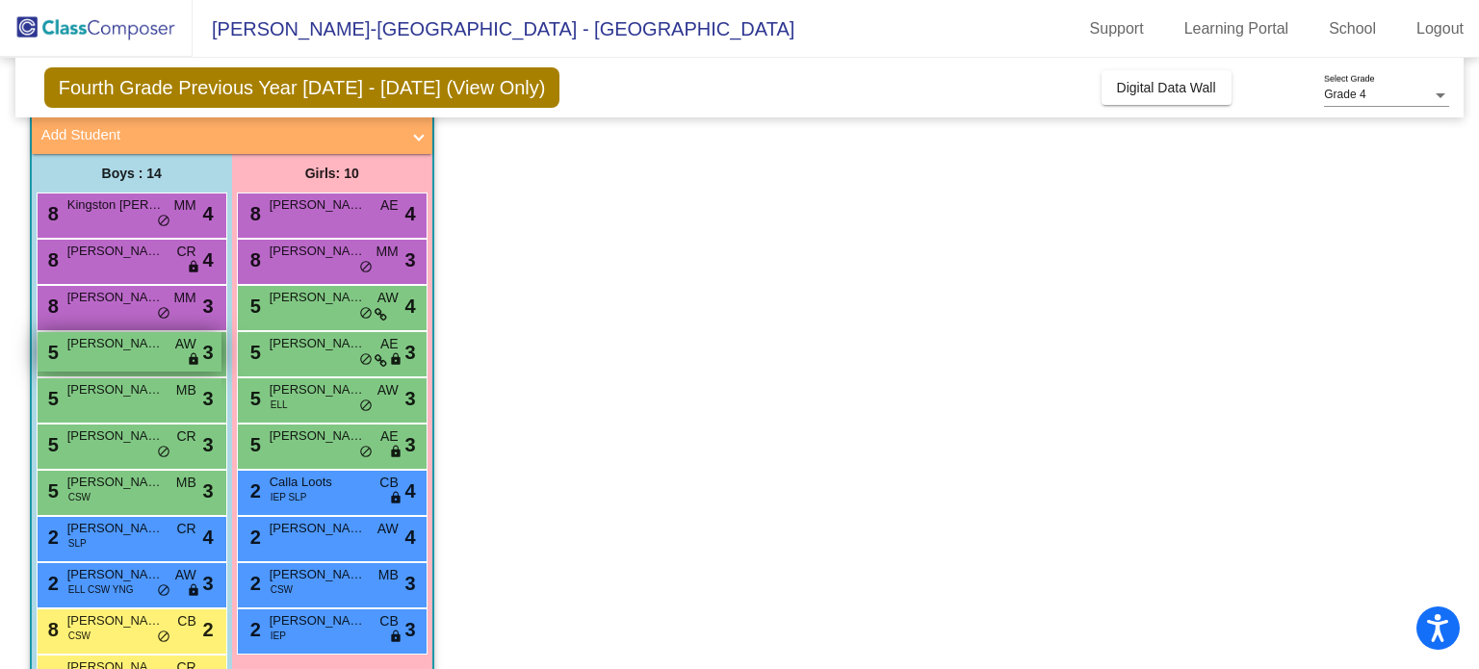
click at [169, 353] on div "5 Carson Krause AW lock do_not_disturb_alt 3" at bounding box center [130, 351] width 184 height 39
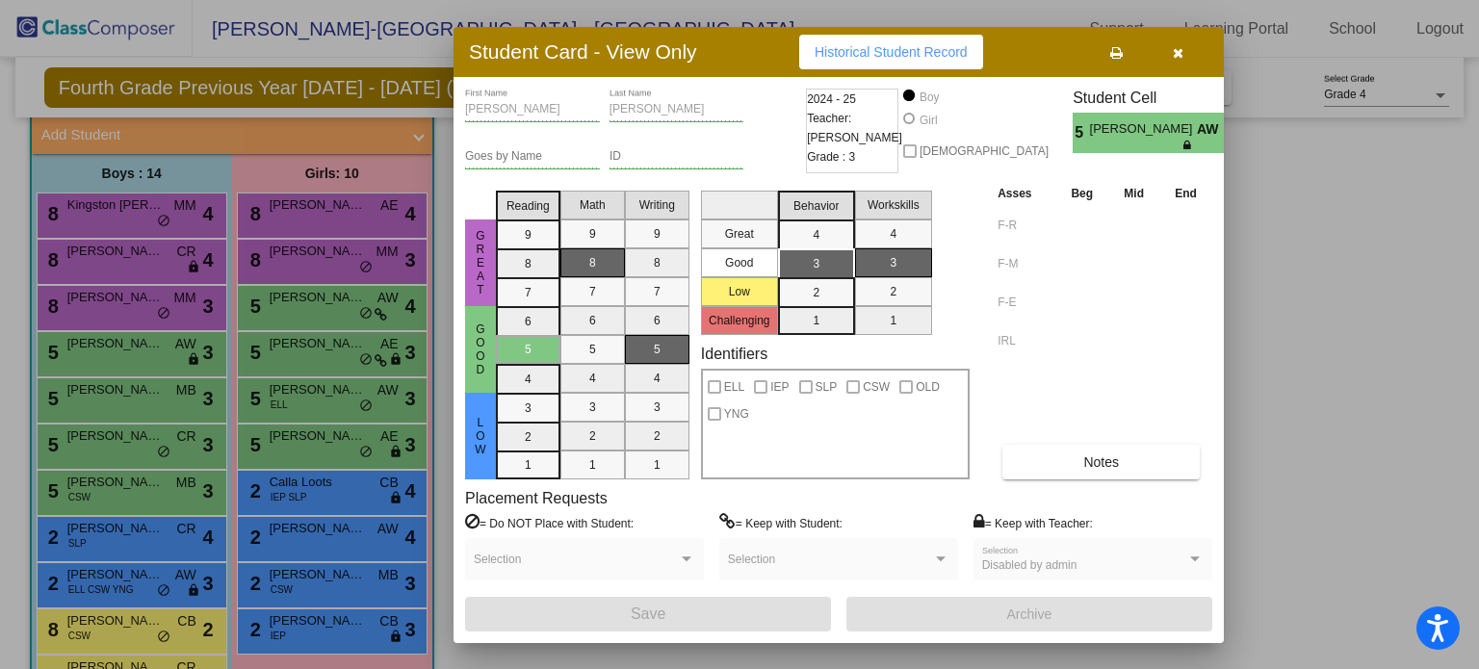
click at [1177, 48] on icon "button" at bounding box center [1178, 52] width 11 height 13
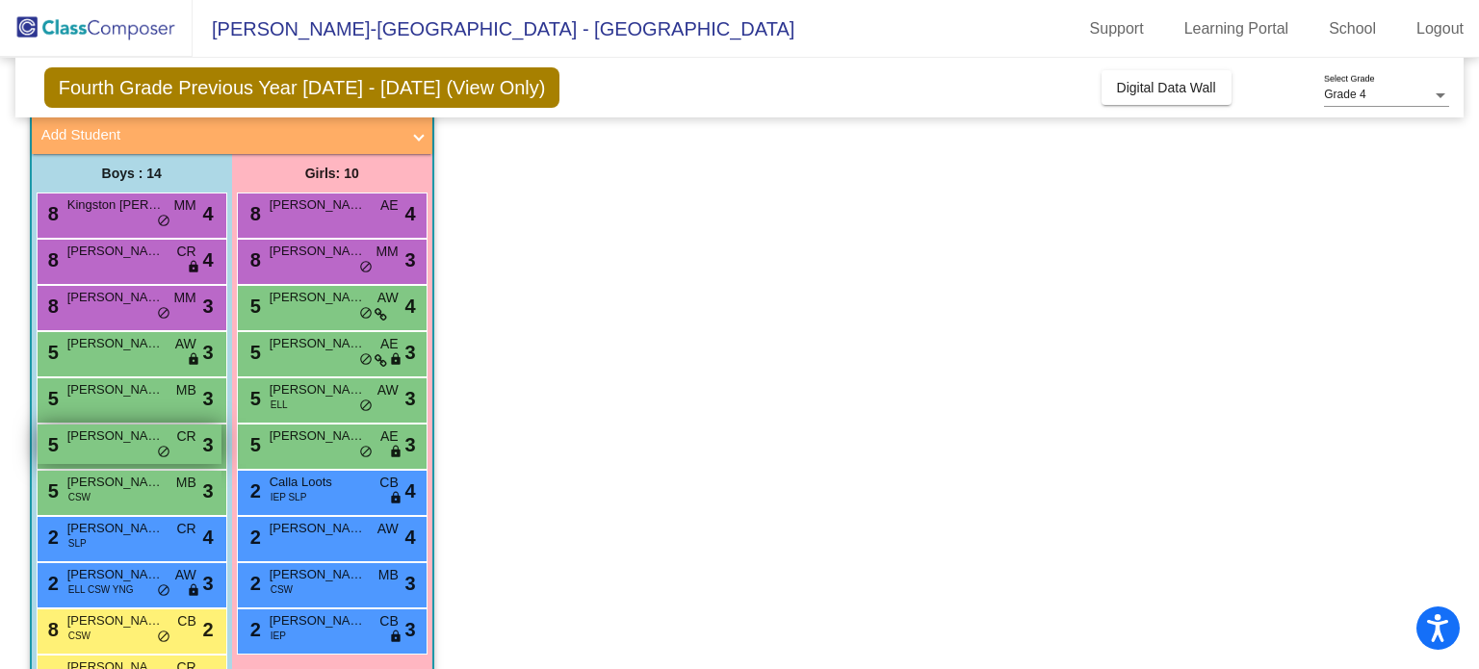
click at [158, 448] on span "do_not_disturb_alt" at bounding box center [163, 452] width 13 height 15
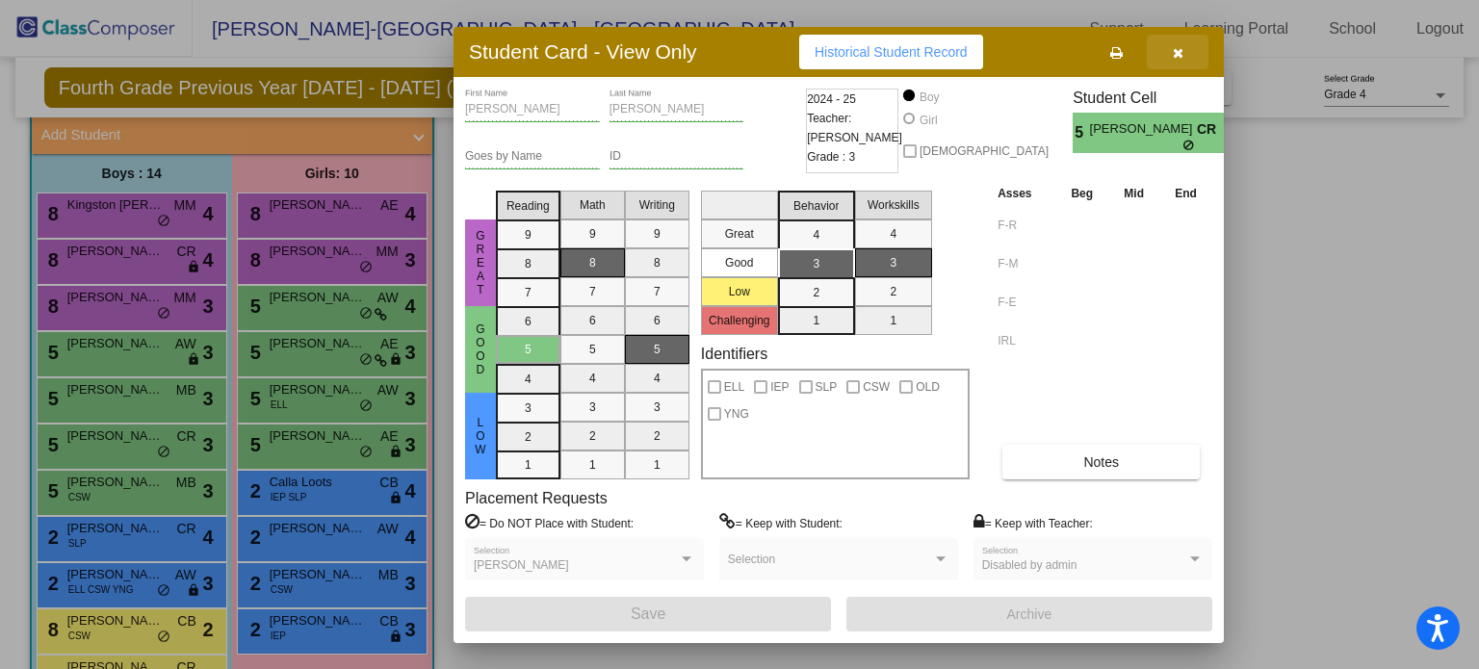
click at [1169, 48] on button "button" at bounding box center [1178, 52] width 62 height 35
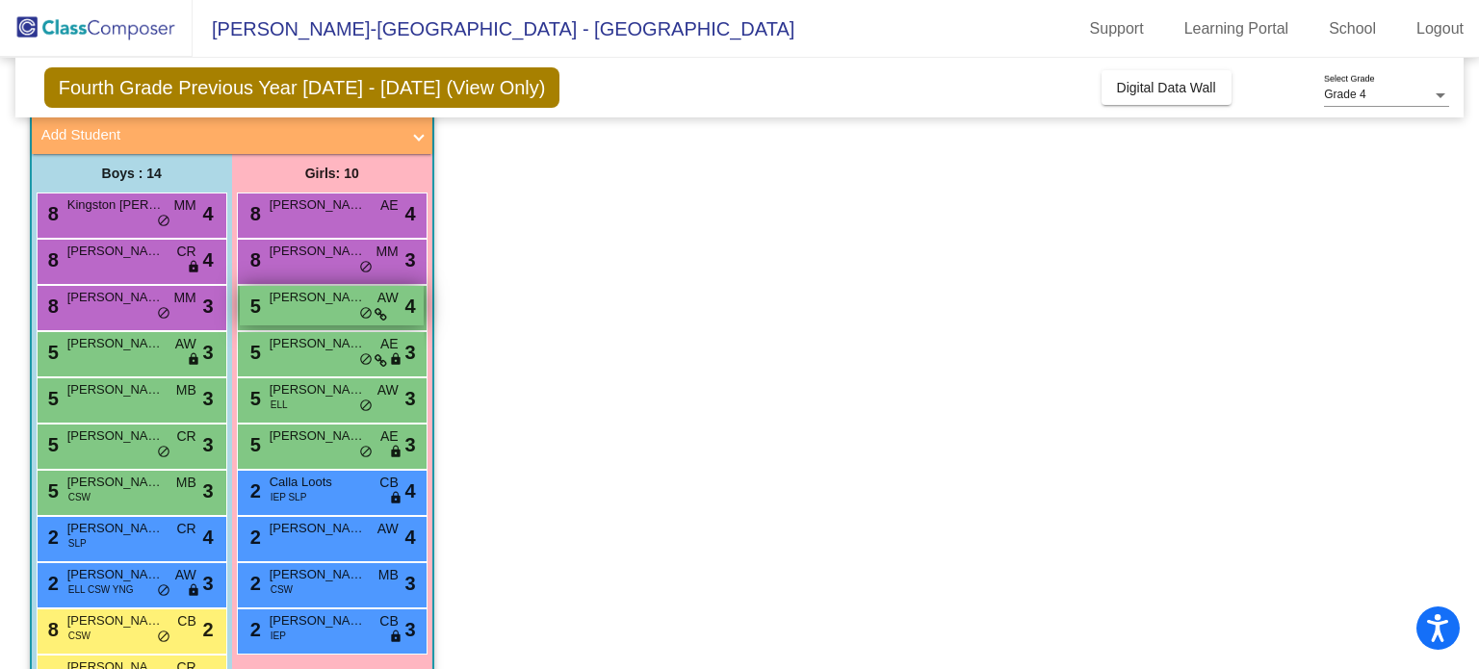
click at [374, 303] on div "5 Ellasyn Hemann AW lock do_not_disturb_alt 4" at bounding box center [332, 305] width 184 height 39
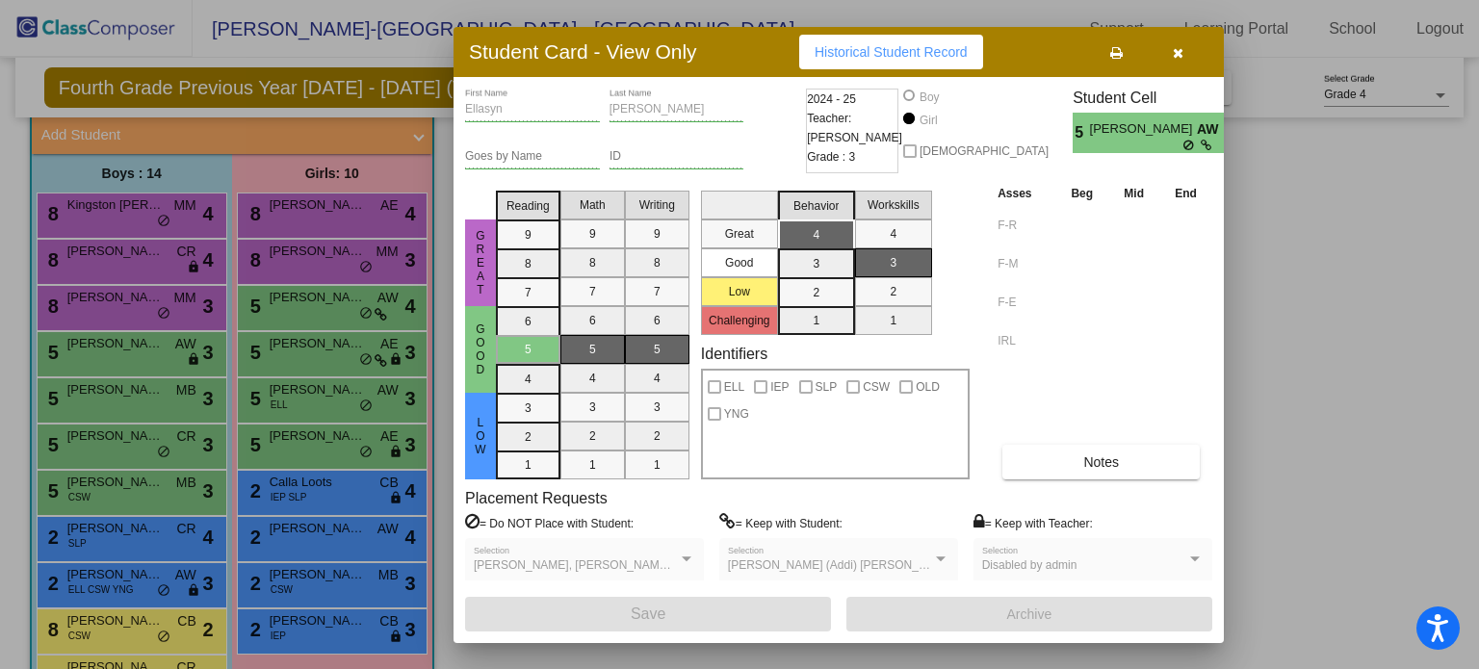
click at [1187, 55] on button "button" at bounding box center [1178, 52] width 62 height 35
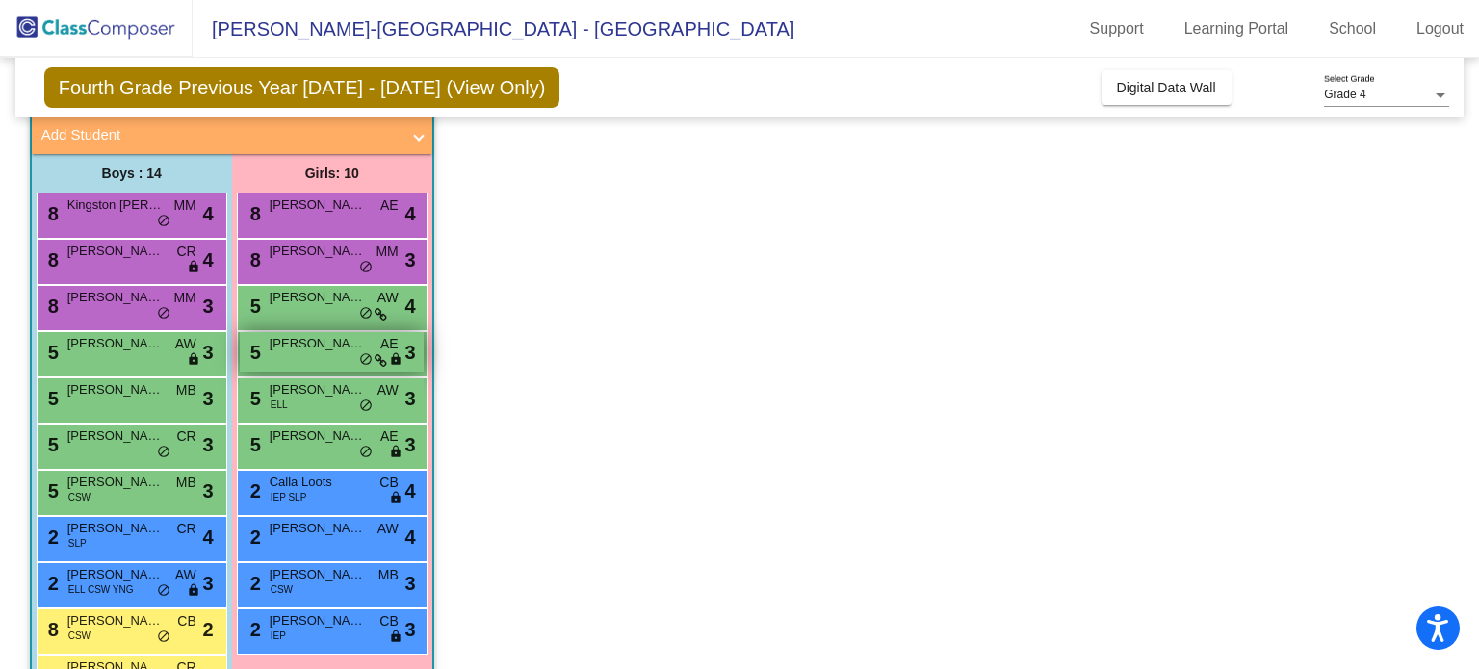
click at [366, 347] on div "5 Addison (Addi) Kaplan AE lock do_not_disturb_alt 3" at bounding box center [332, 351] width 184 height 39
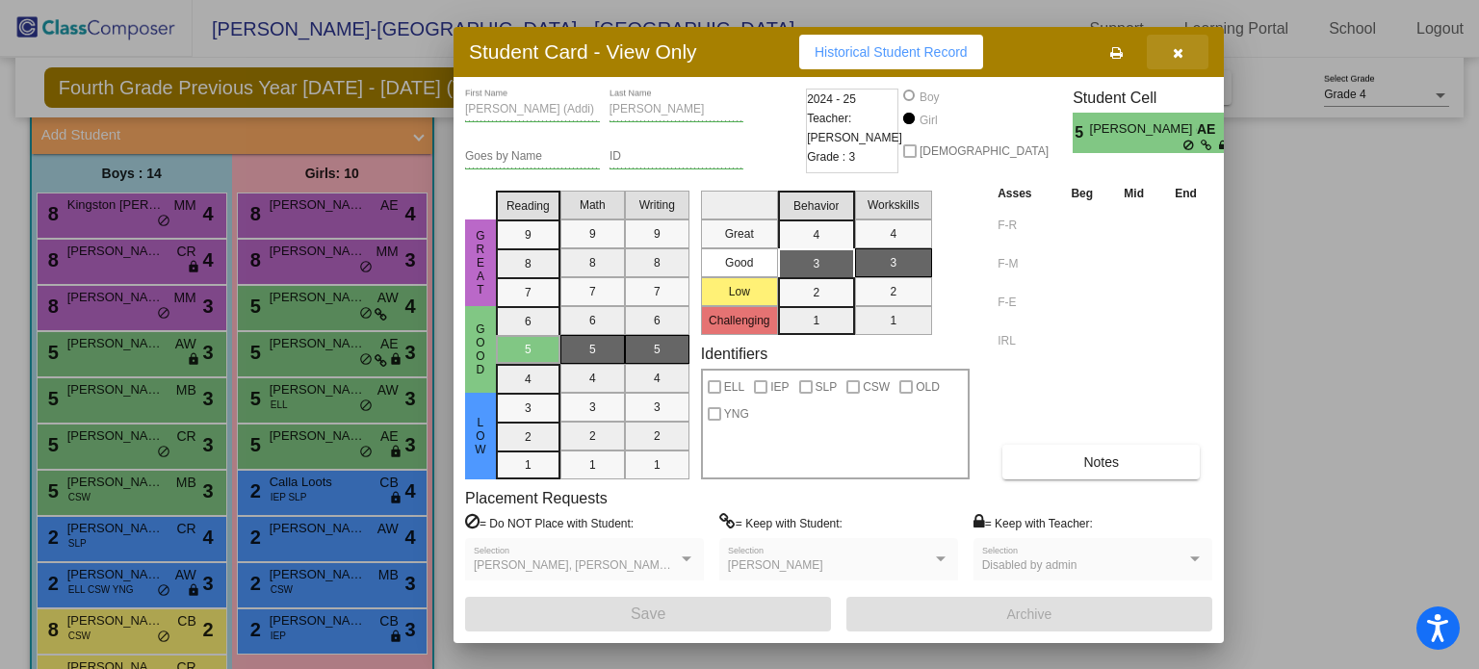
click at [1185, 45] on button "button" at bounding box center [1178, 52] width 62 height 35
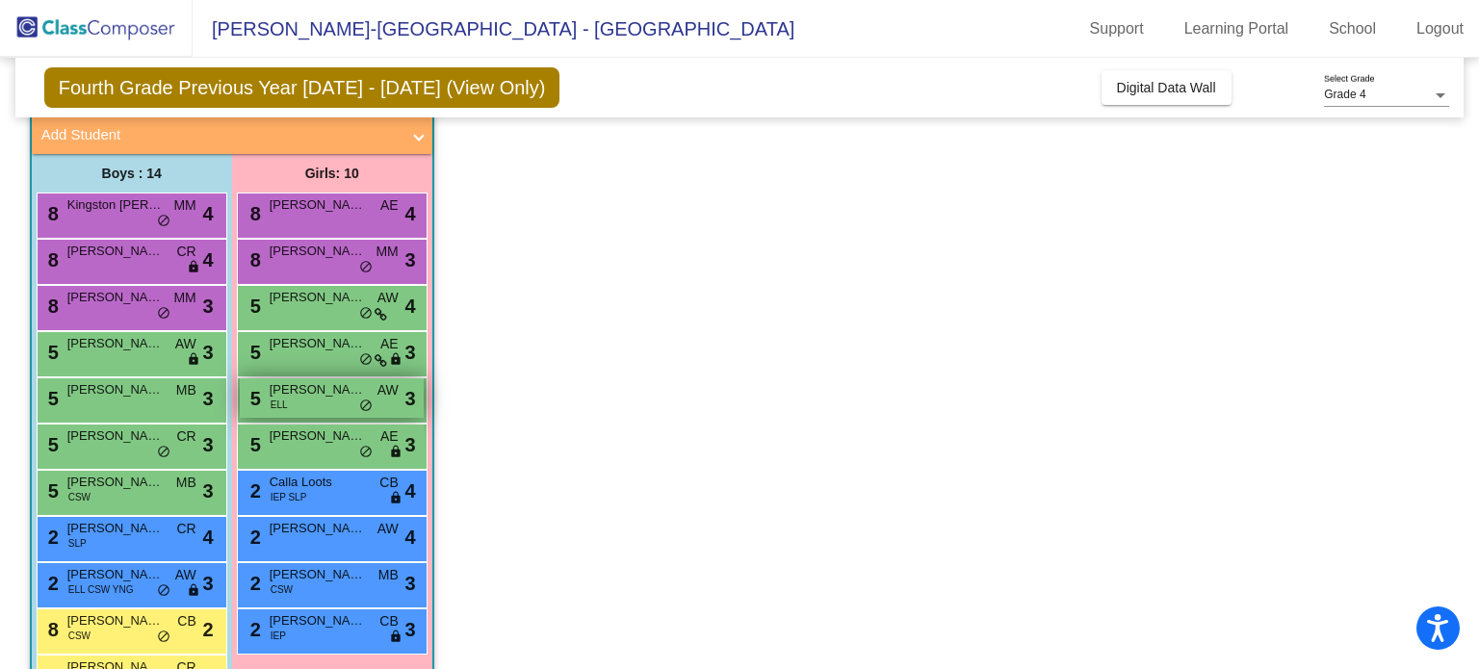
click at [369, 410] on span "do_not_disturb_alt" at bounding box center [365, 406] width 13 height 15
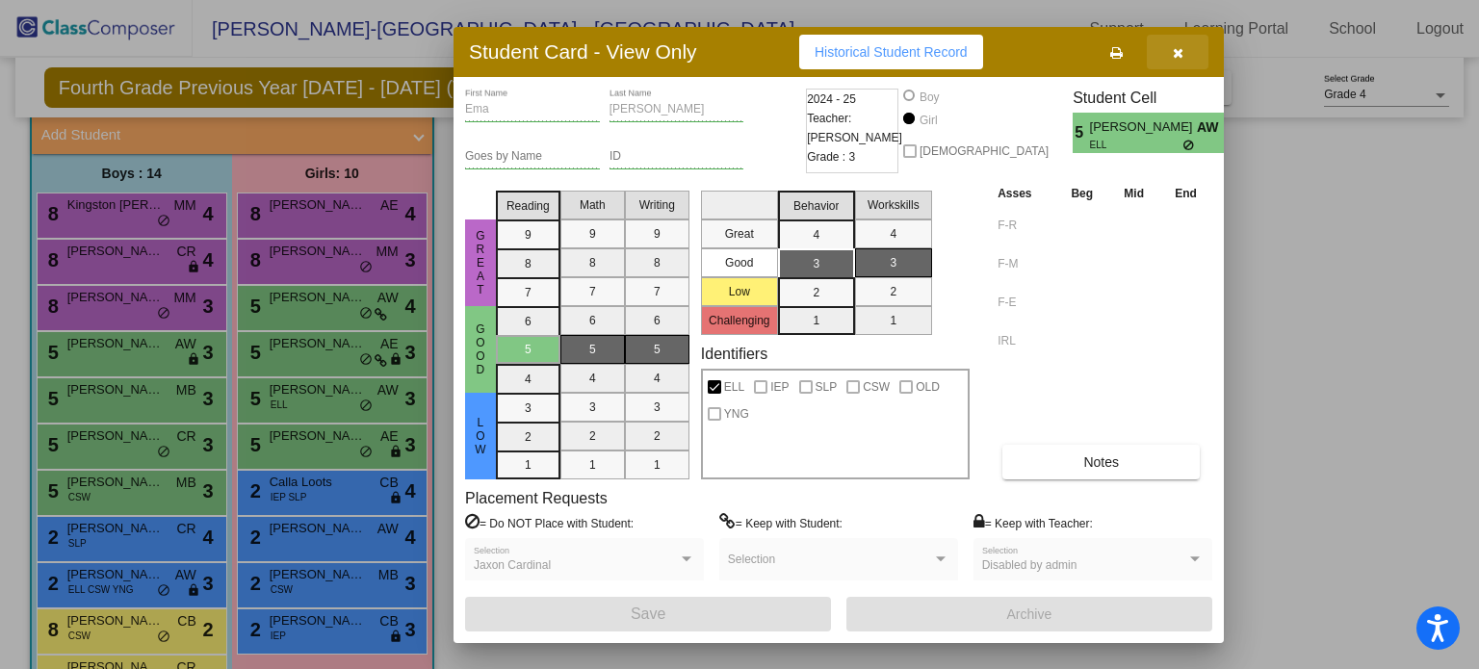
click at [1178, 59] on icon "button" at bounding box center [1178, 52] width 11 height 13
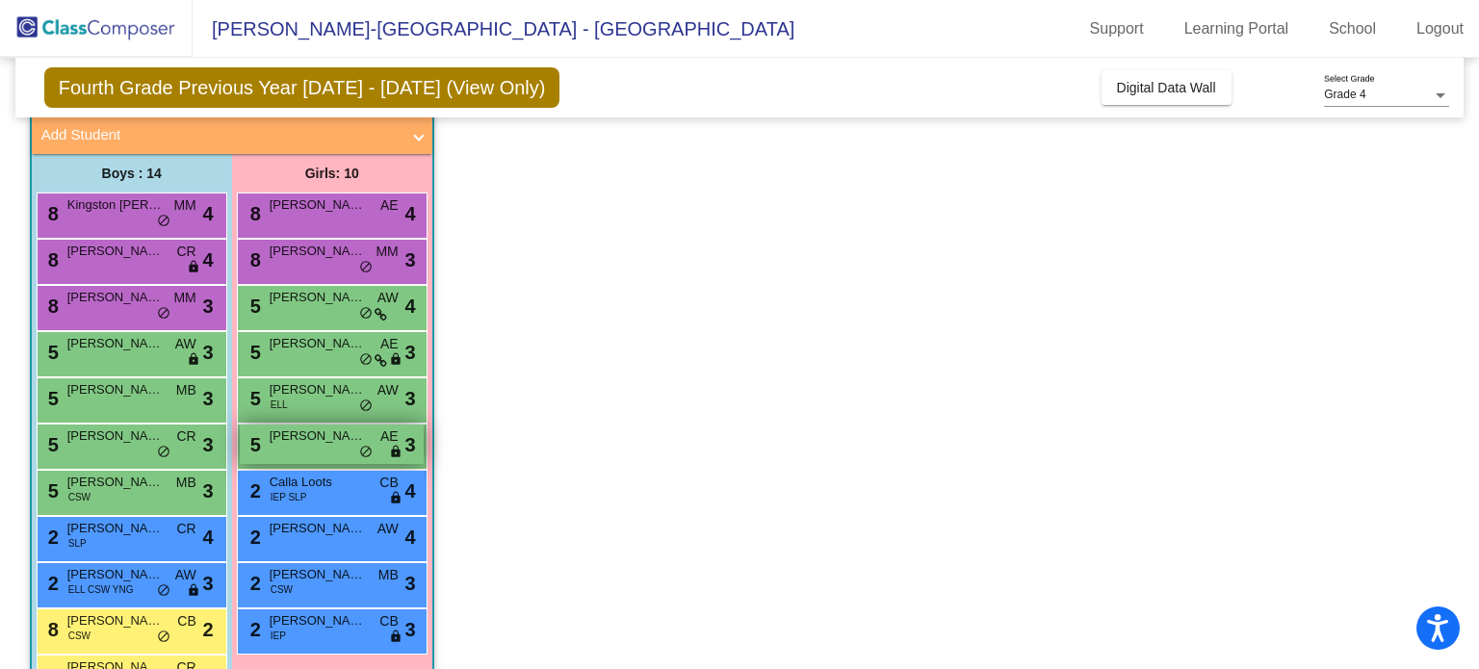
click at [348, 450] on div "5 Geneva Hanson AE lock do_not_disturb_alt 3" at bounding box center [332, 444] width 184 height 39
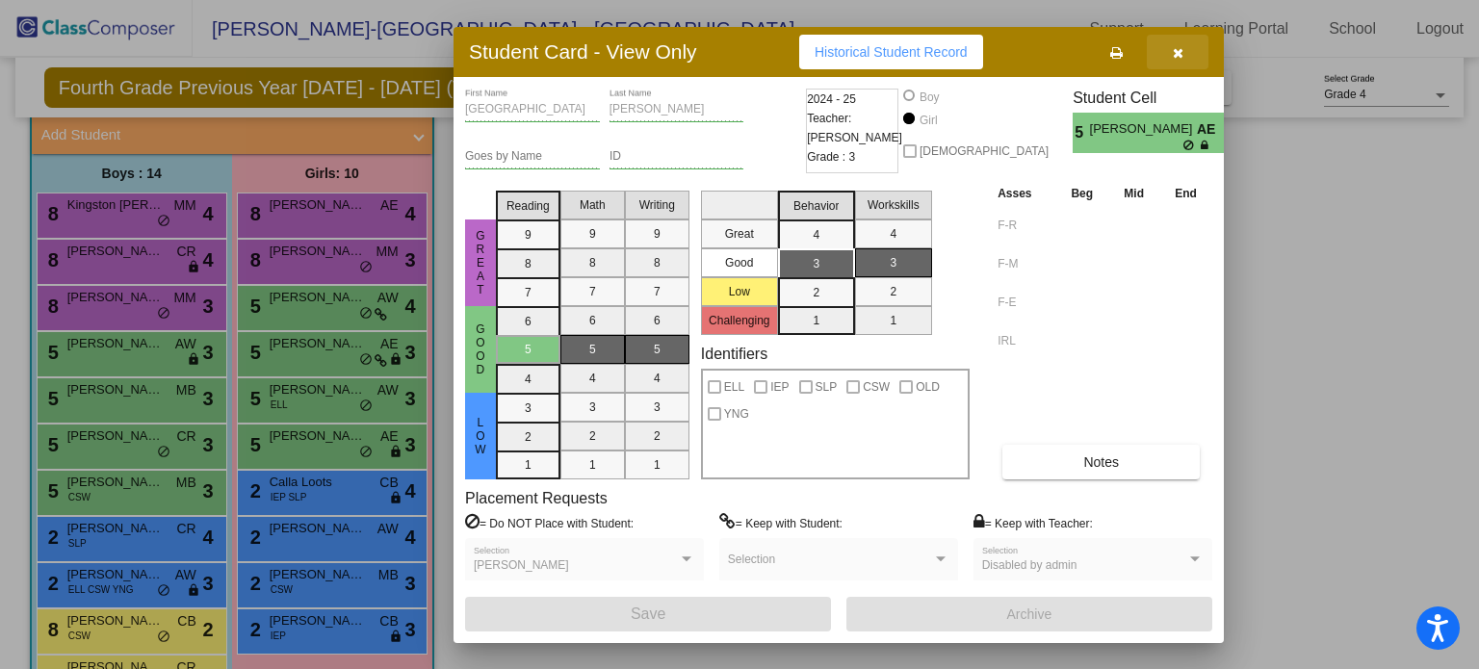
click at [1174, 57] on icon "button" at bounding box center [1178, 52] width 11 height 13
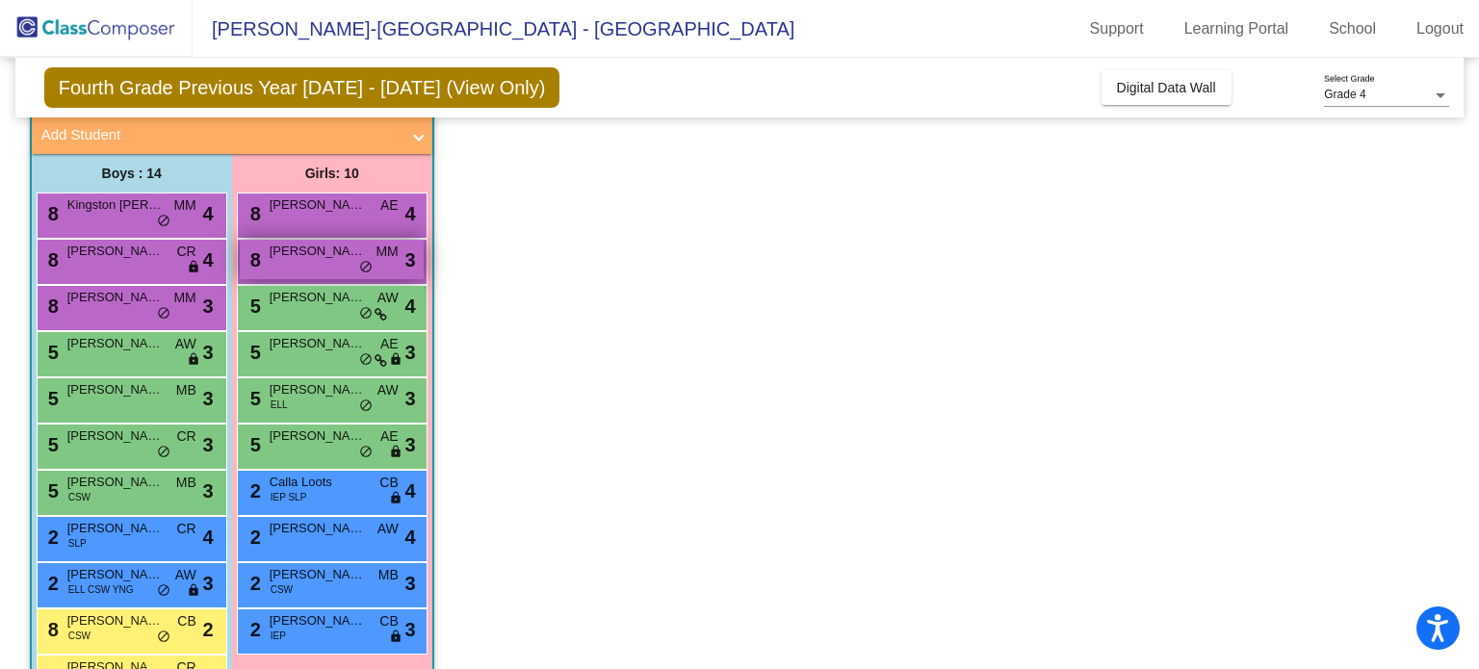
click at [294, 248] on span "[PERSON_NAME]" at bounding box center [318, 251] width 96 height 19
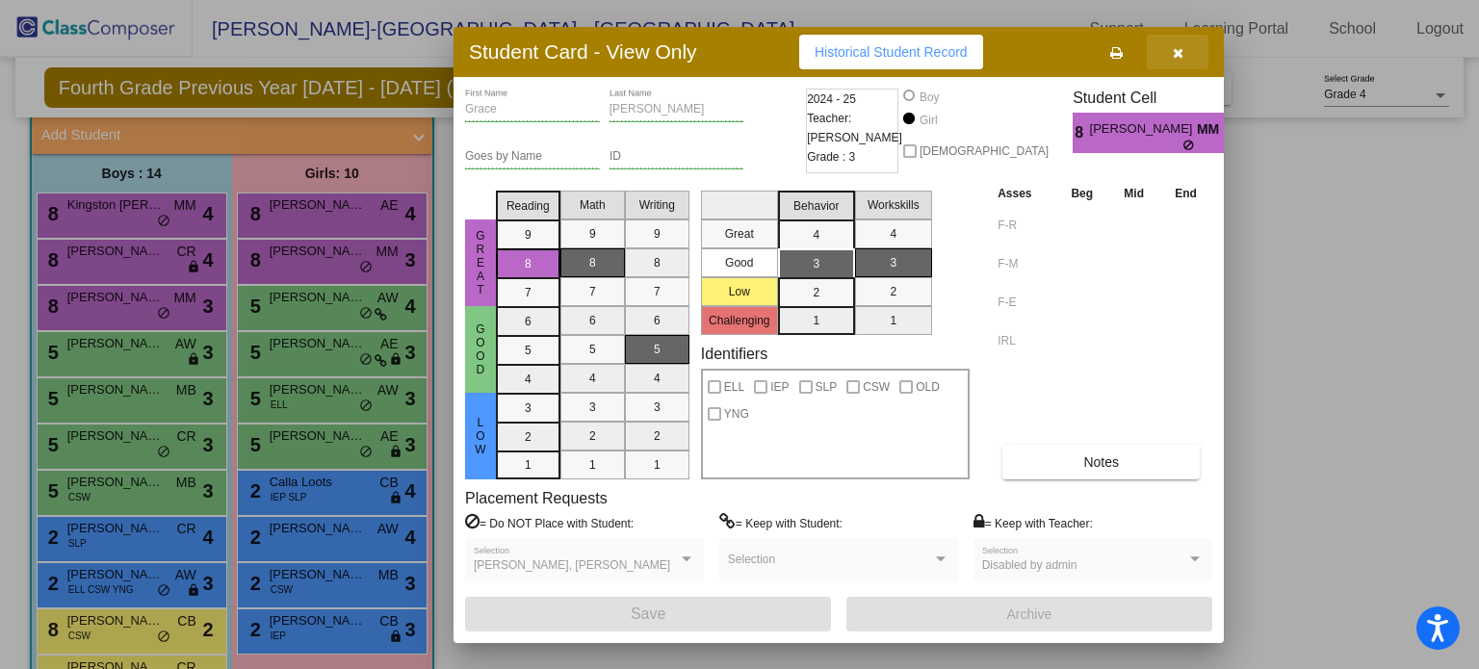
click at [1198, 68] on button "button" at bounding box center [1178, 52] width 62 height 35
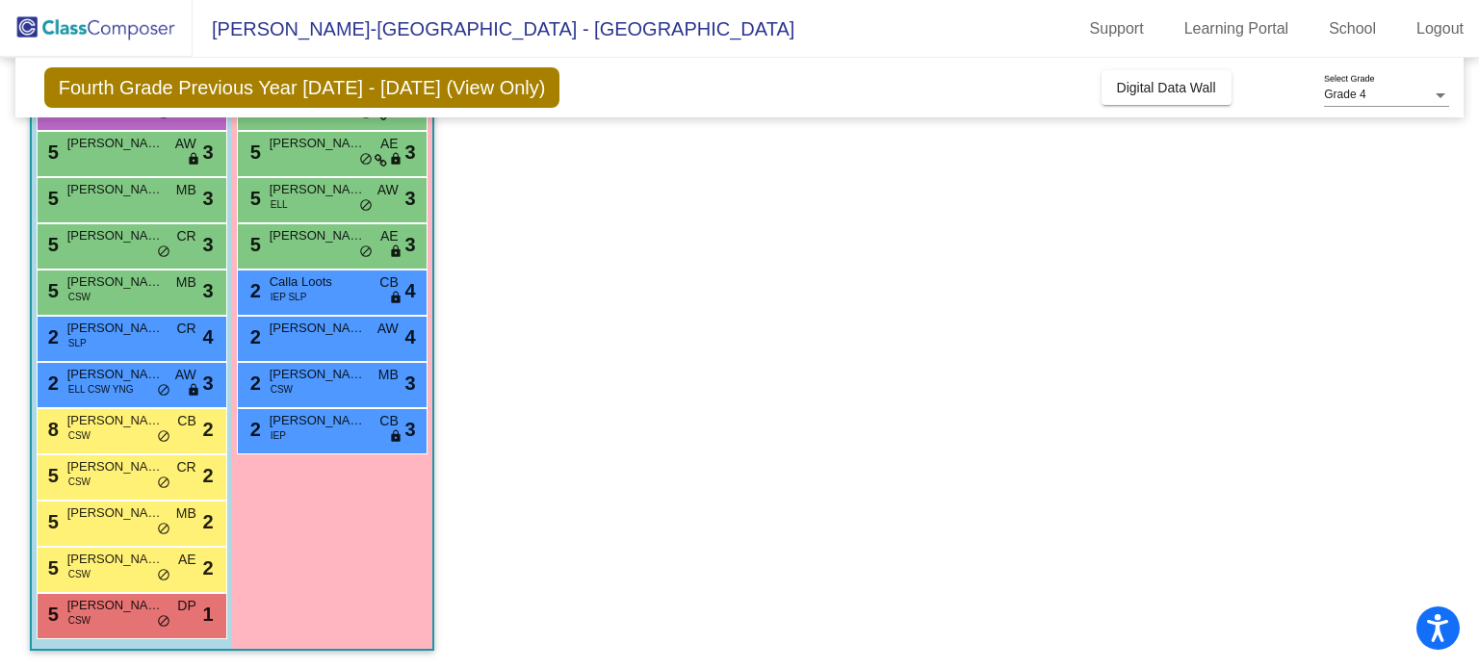
scroll to position [0, 0]
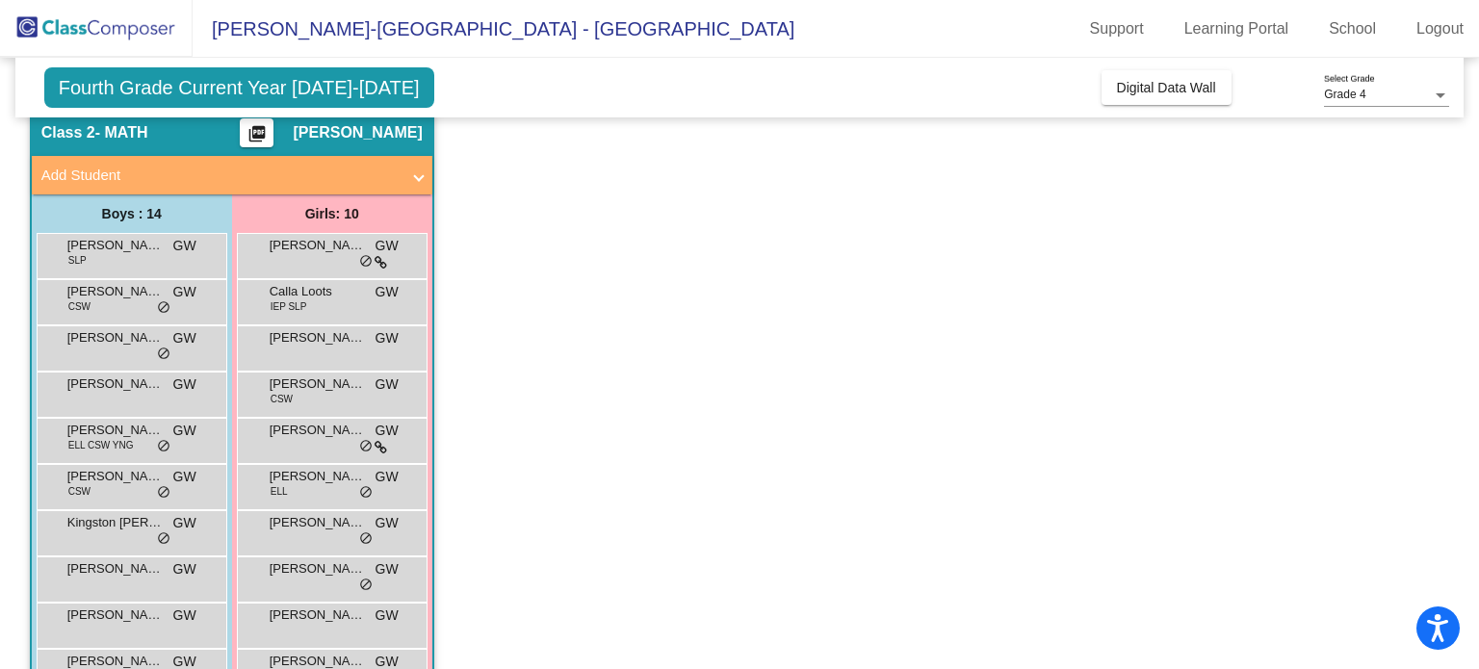
scroll to position [71, 0]
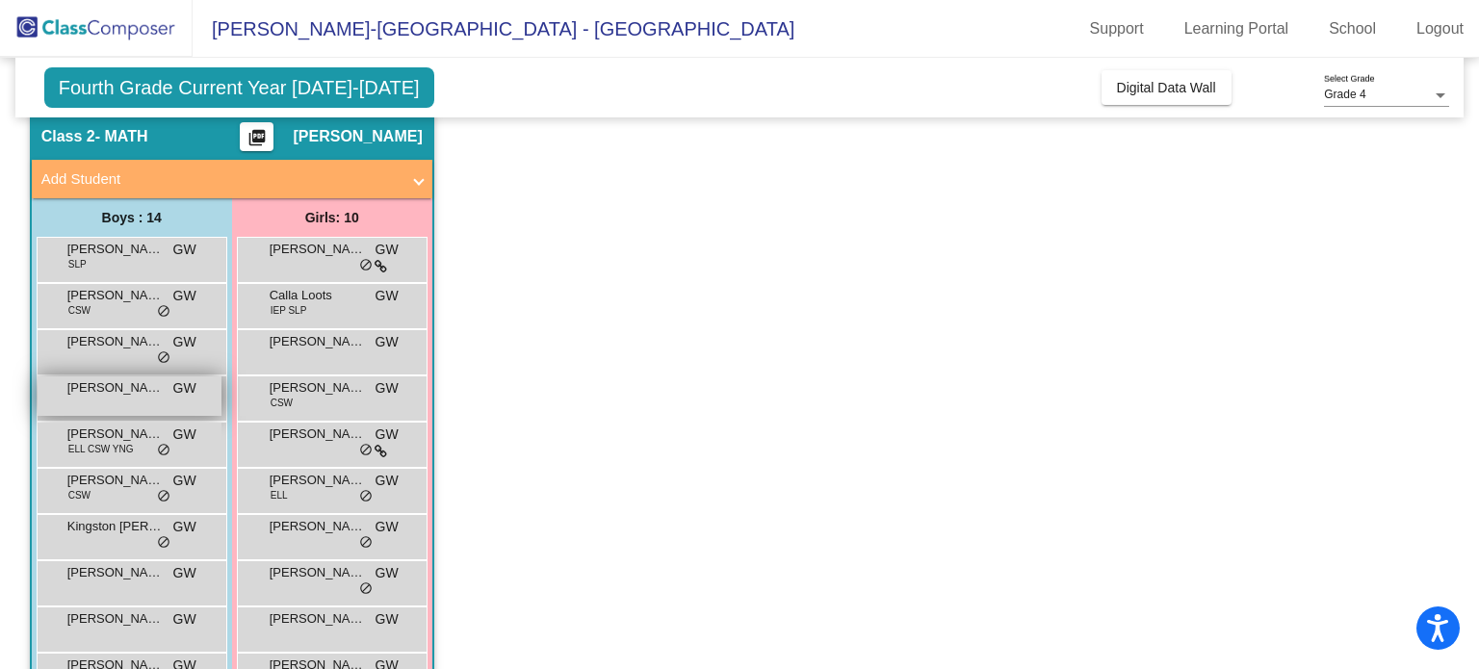
click at [131, 397] on div "[PERSON_NAME] [PERSON_NAME] lock do_not_disturb_alt" at bounding box center [130, 396] width 184 height 39
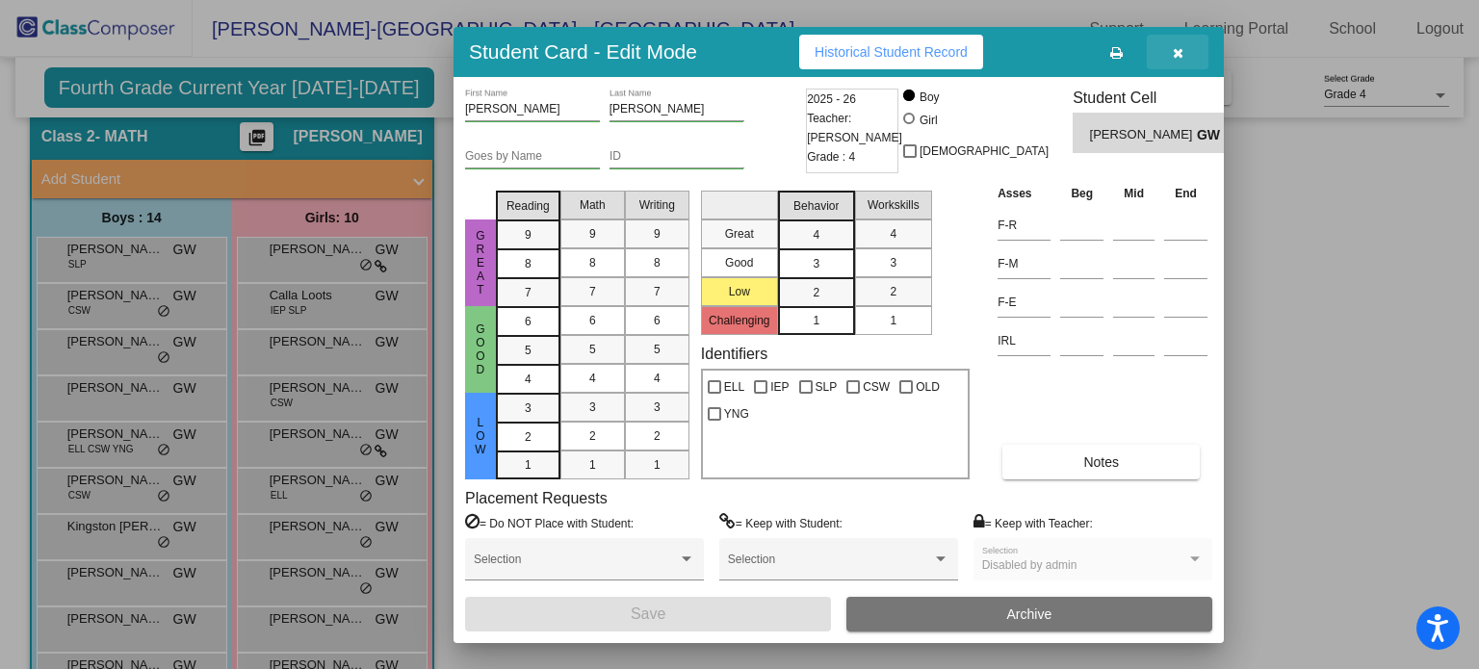
click at [1191, 50] on button "button" at bounding box center [1178, 52] width 62 height 35
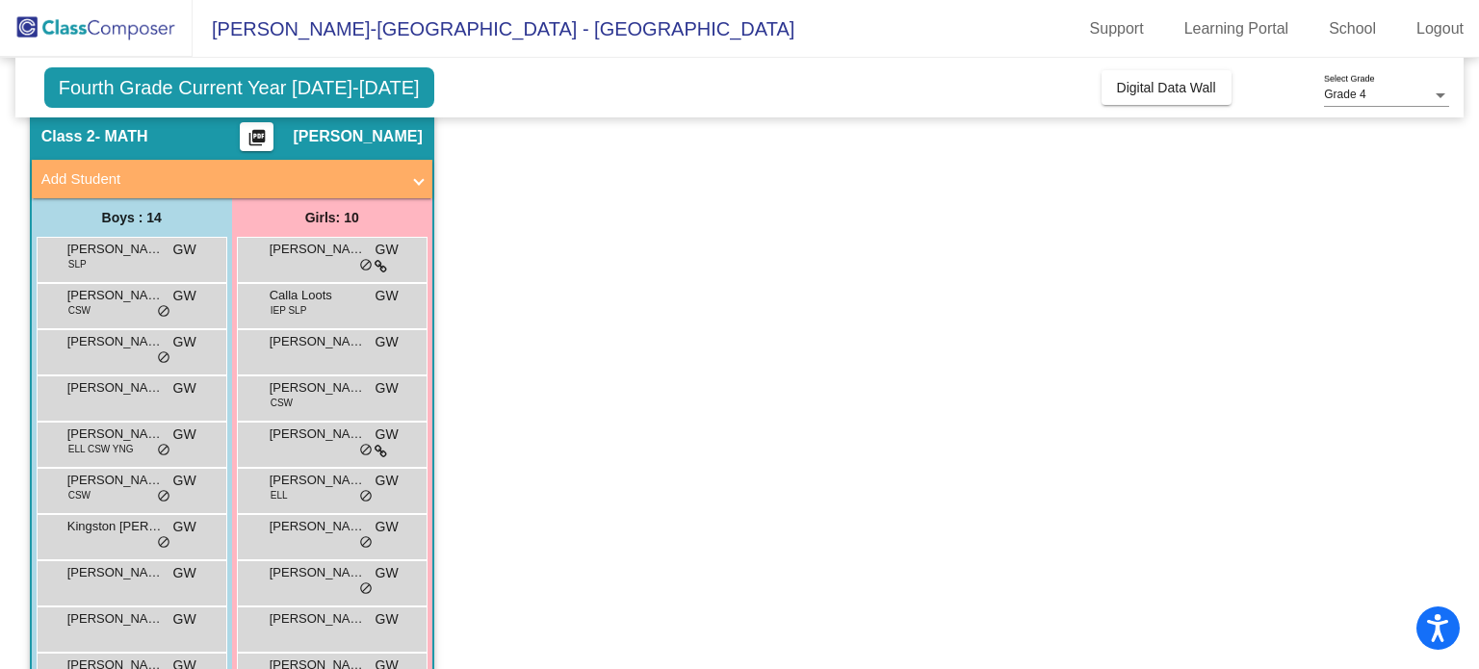
scroll to position [0, 0]
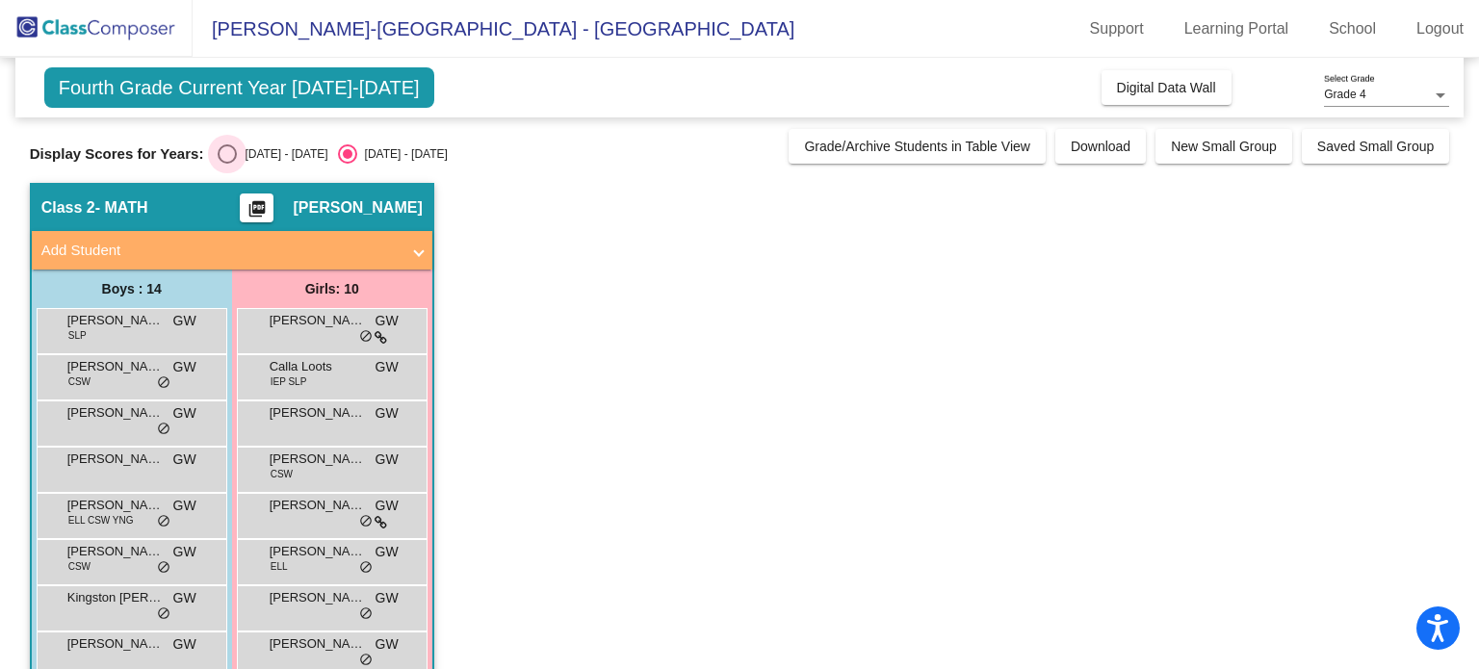
click at [221, 153] on div "Select an option" at bounding box center [227, 153] width 19 height 19
click at [226, 164] on input "[DATE] - [DATE]" at bounding box center [226, 164] width 1 height 1
radio input "true"
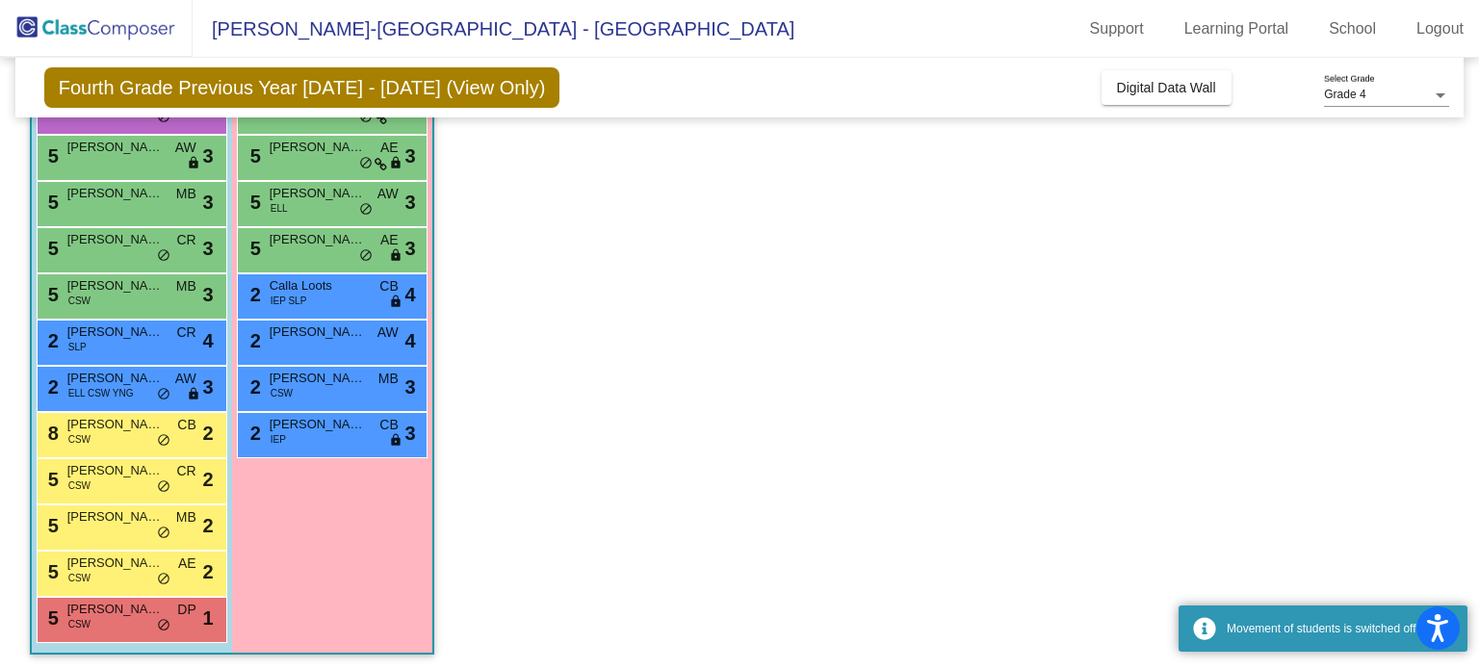
scroll to position [316, 0]
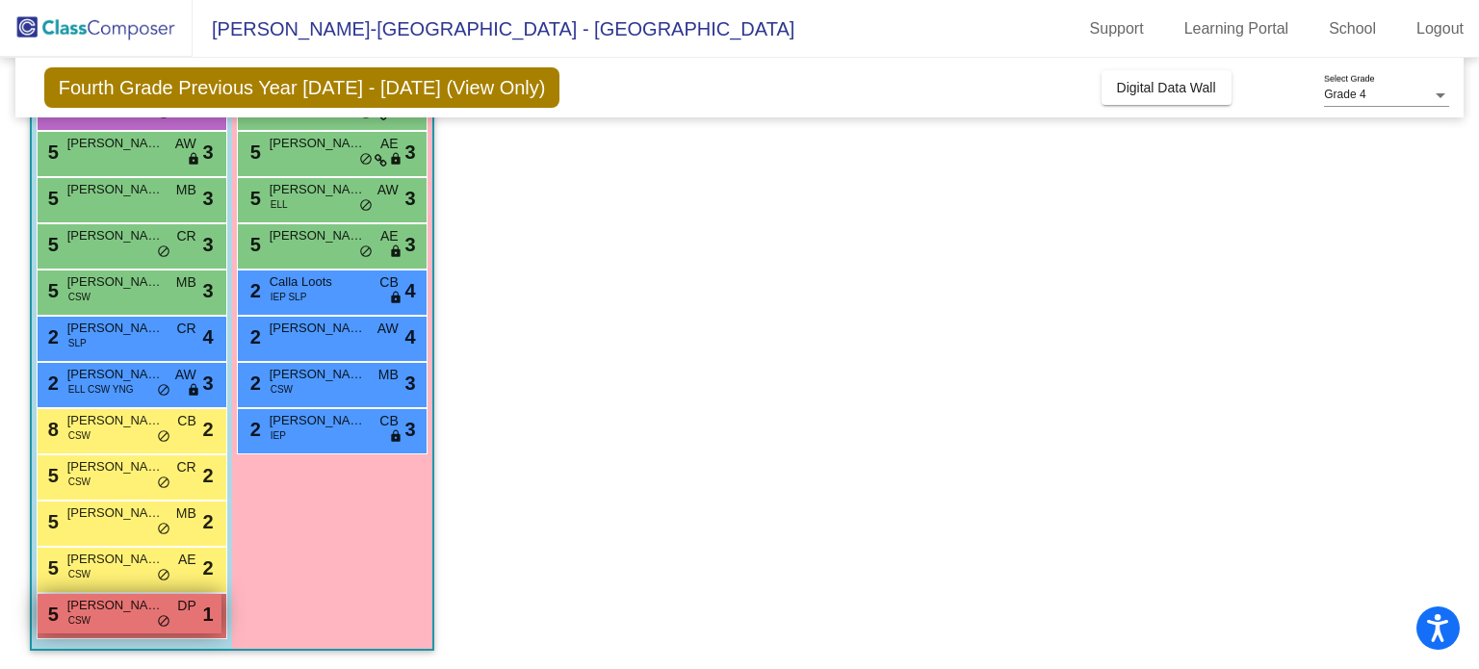
click at [119, 621] on div "5 [PERSON_NAME] CSW DP lock do_not_disturb_alt 1" at bounding box center [130, 613] width 184 height 39
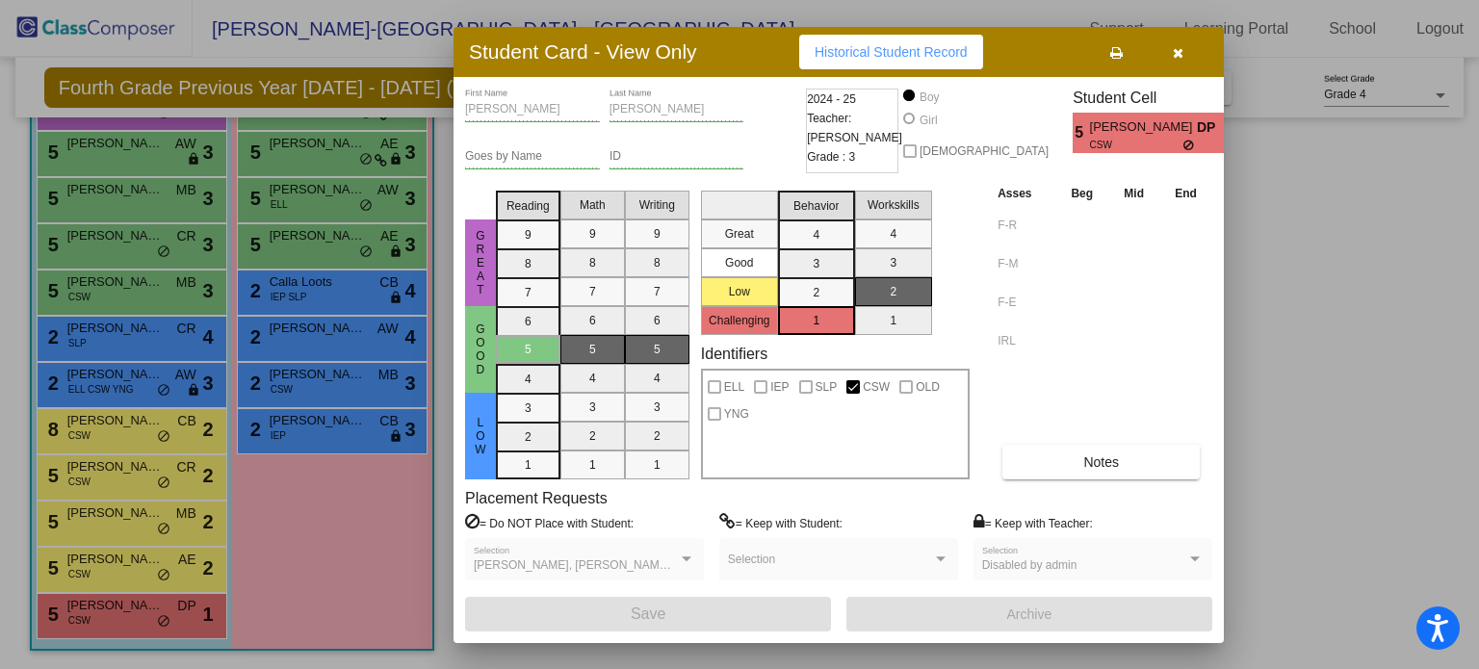
click at [1185, 52] on button "button" at bounding box center [1178, 52] width 62 height 35
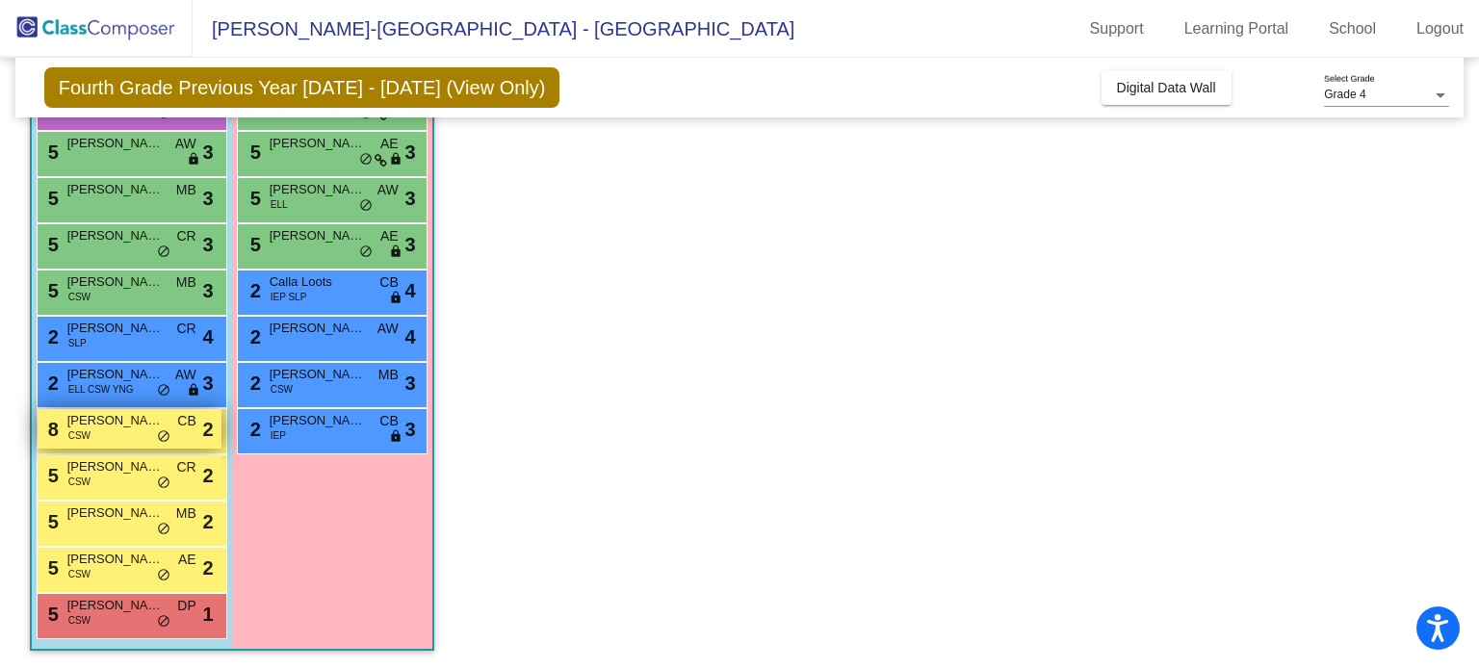
click at [97, 429] on span "[PERSON_NAME]" at bounding box center [115, 420] width 96 height 19
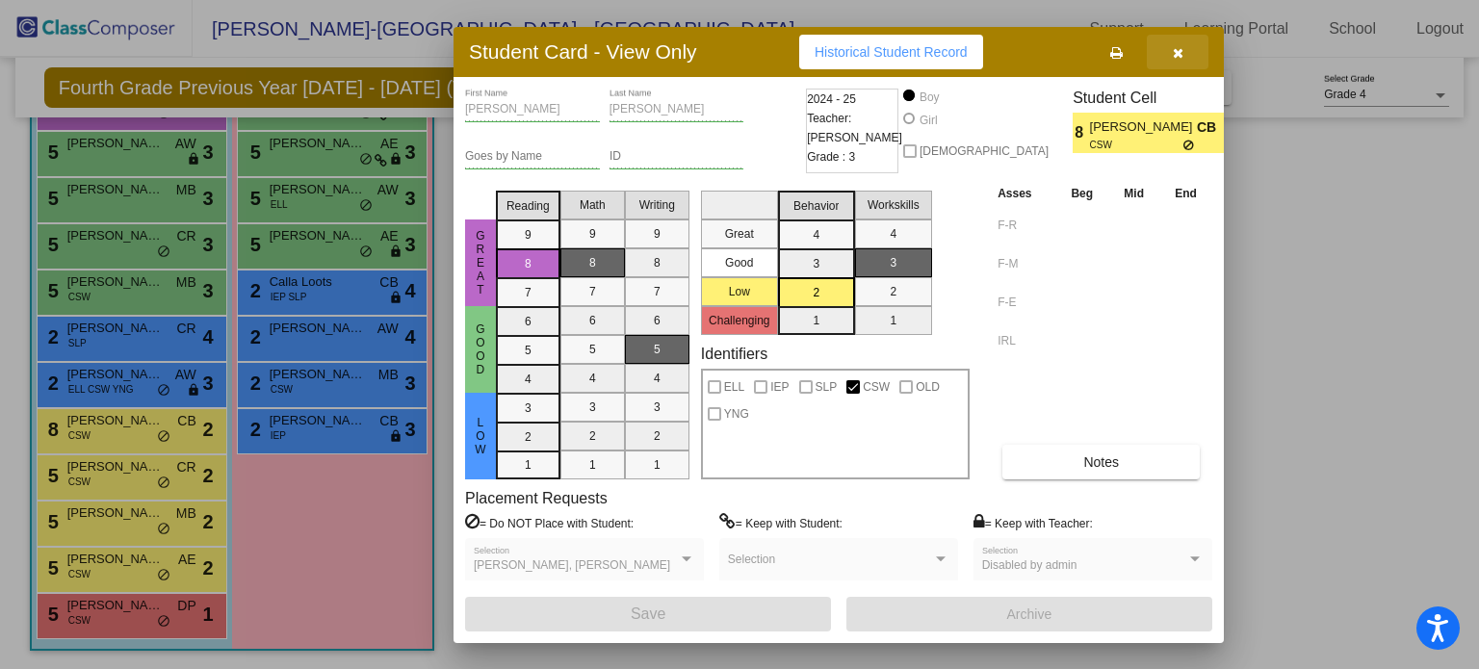
click at [1185, 57] on button "button" at bounding box center [1178, 52] width 62 height 35
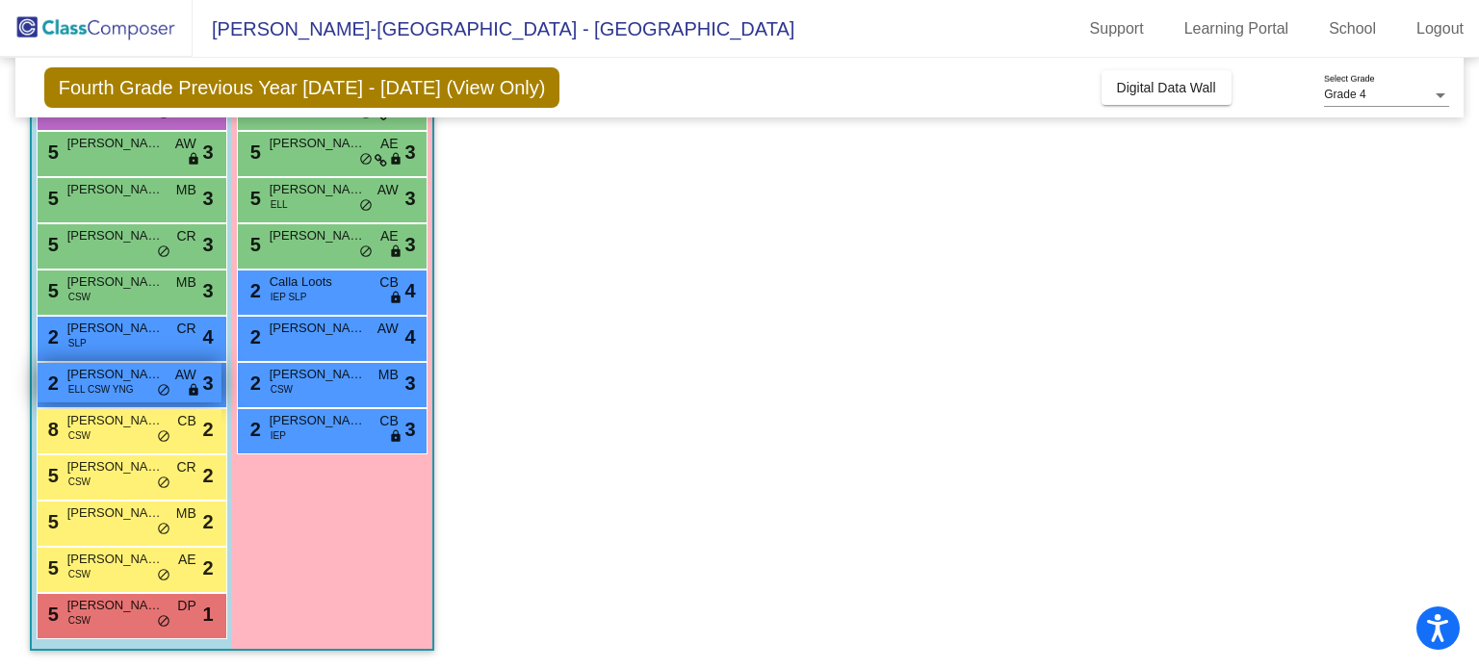
click at [136, 363] on div "2 [PERSON_NAME] [PERSON_NAME] ELL CSW YNG AW lock do_not_disturb_alt 3" at bounding box center [130, 382] width 184 height 39
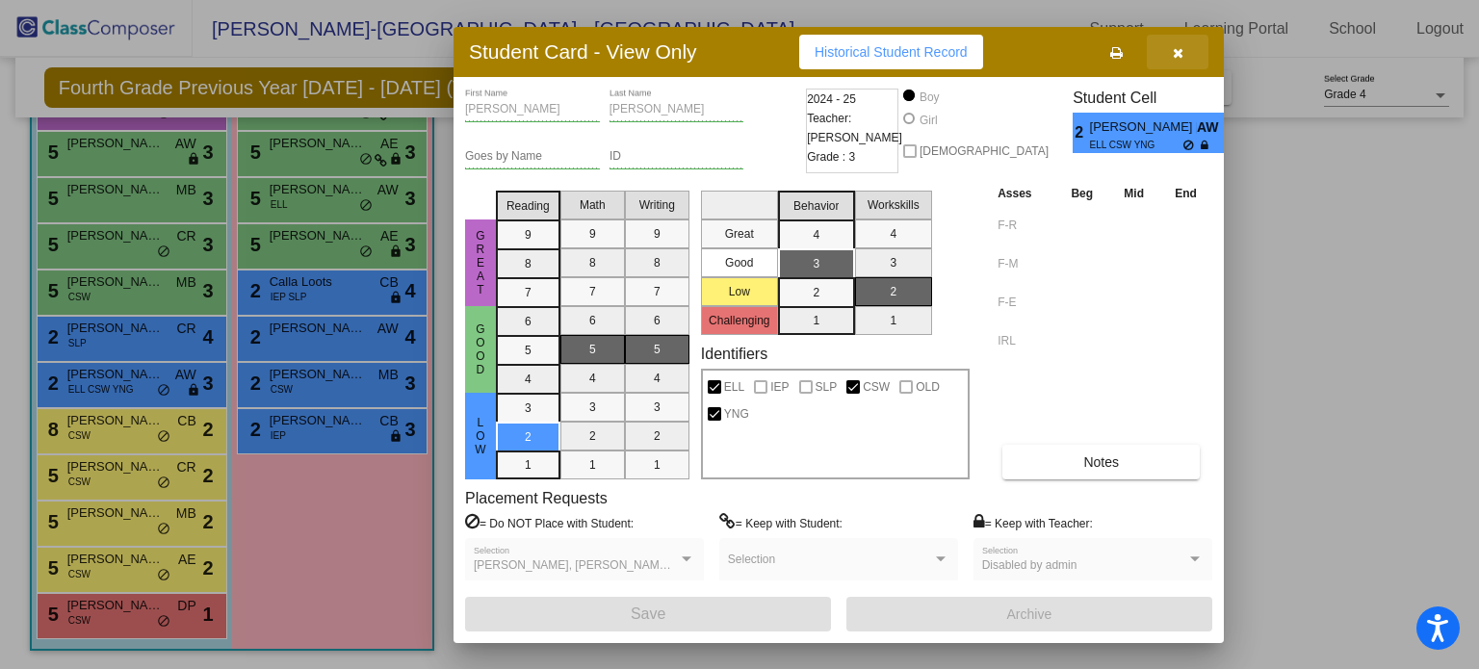
click at [1175, 46] on icon "button" at bounding box center [1178, 52] width 11 height 13
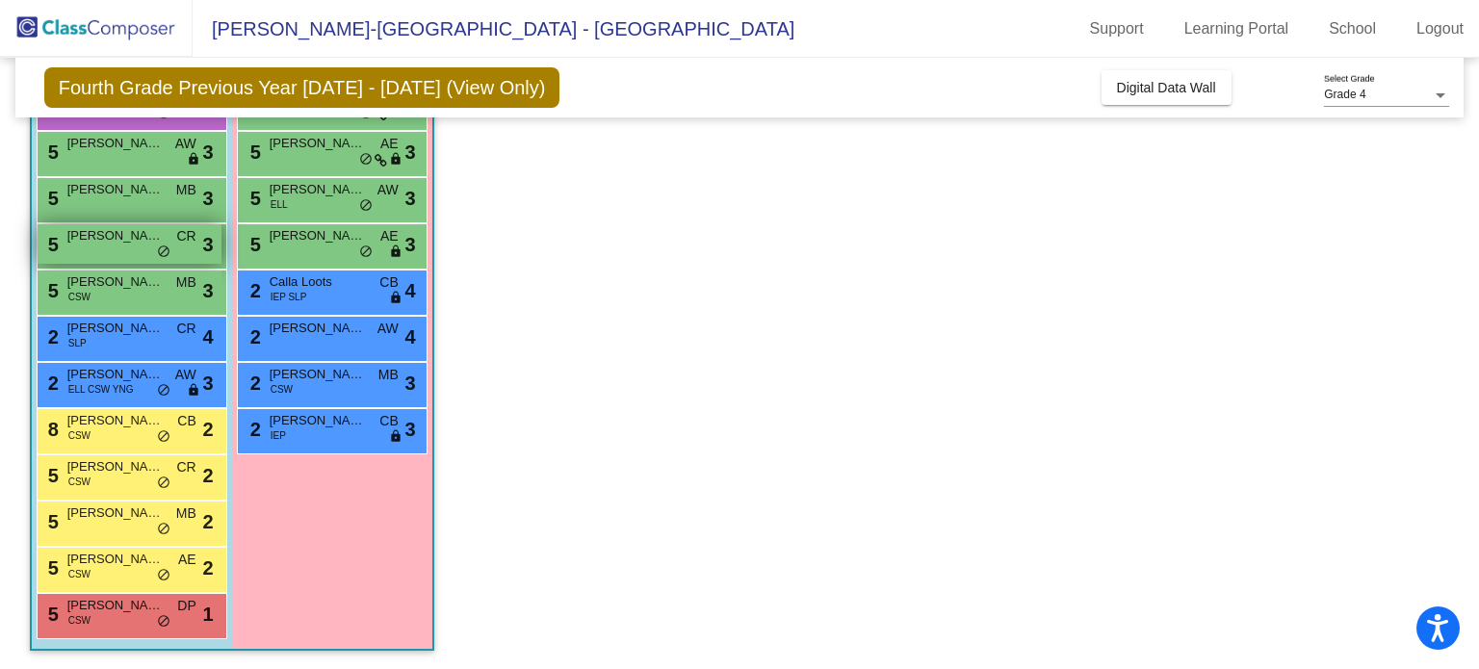
click at [145, 249] on div "5 [PERSON_NAME] CR lock do_not_disturb_alt 3" at bounding box center [130, 243] width 184 height 39
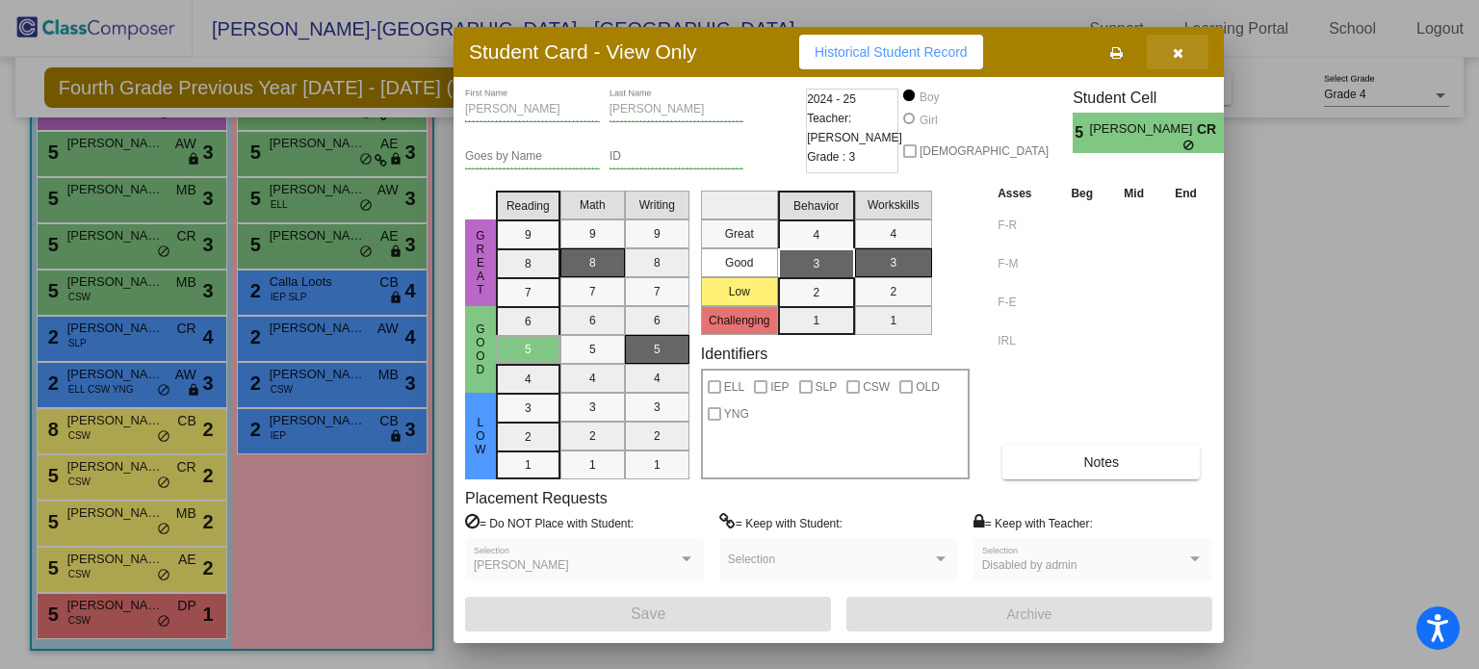
click at [1173, 46] on icon "button" at bounding box center [1178, 52] width 11 height 13
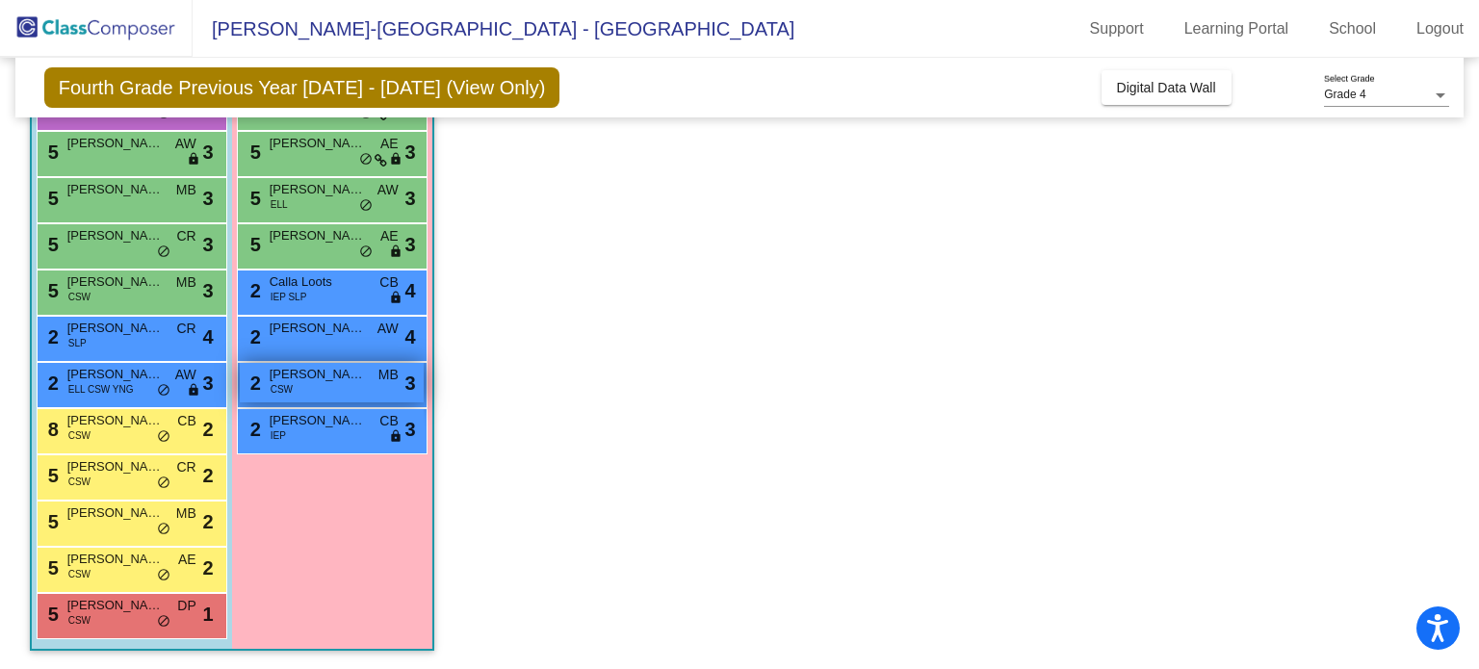
click at [314, 386] on div "2 [PERSON_NAME] CSW MB lock do_not_disturb_alt 3" at bounding box center [332, 382] width 184 height 39
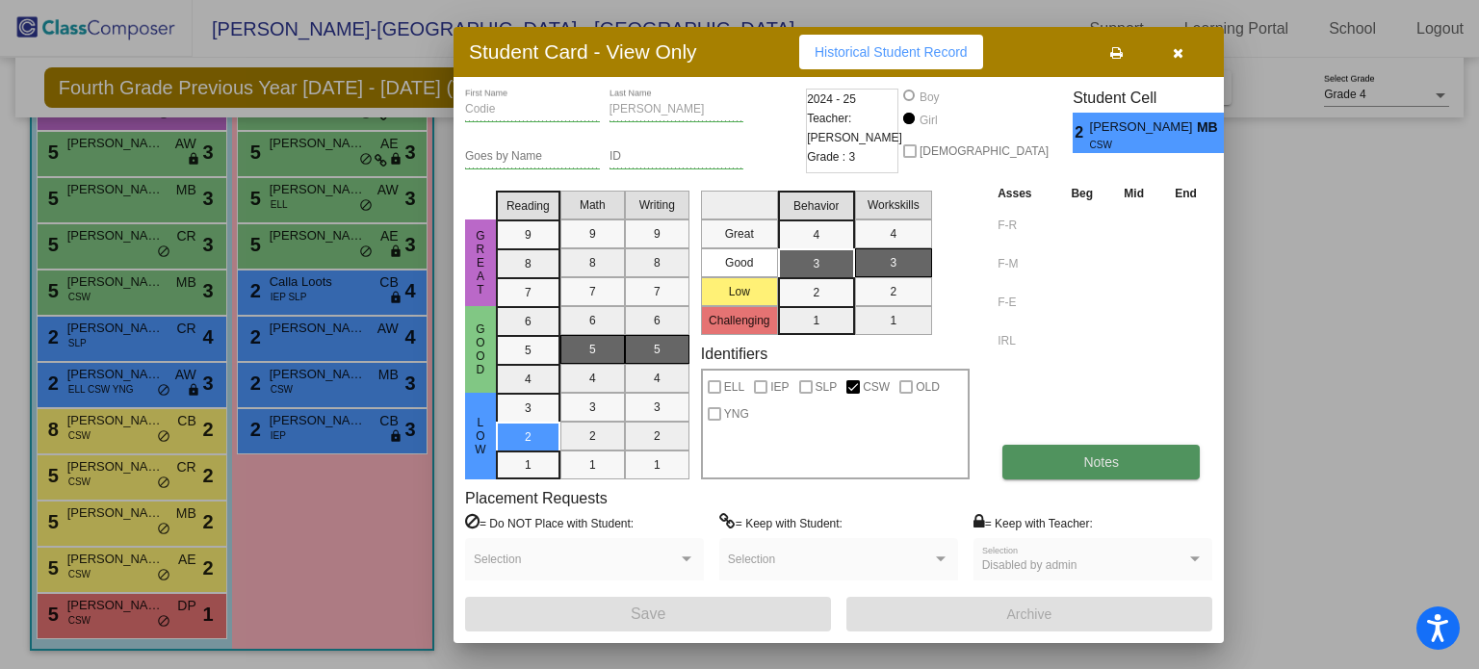
click at [1109, 460] on span "Notes" at bounding box center [1102, 462] width 36 height 15
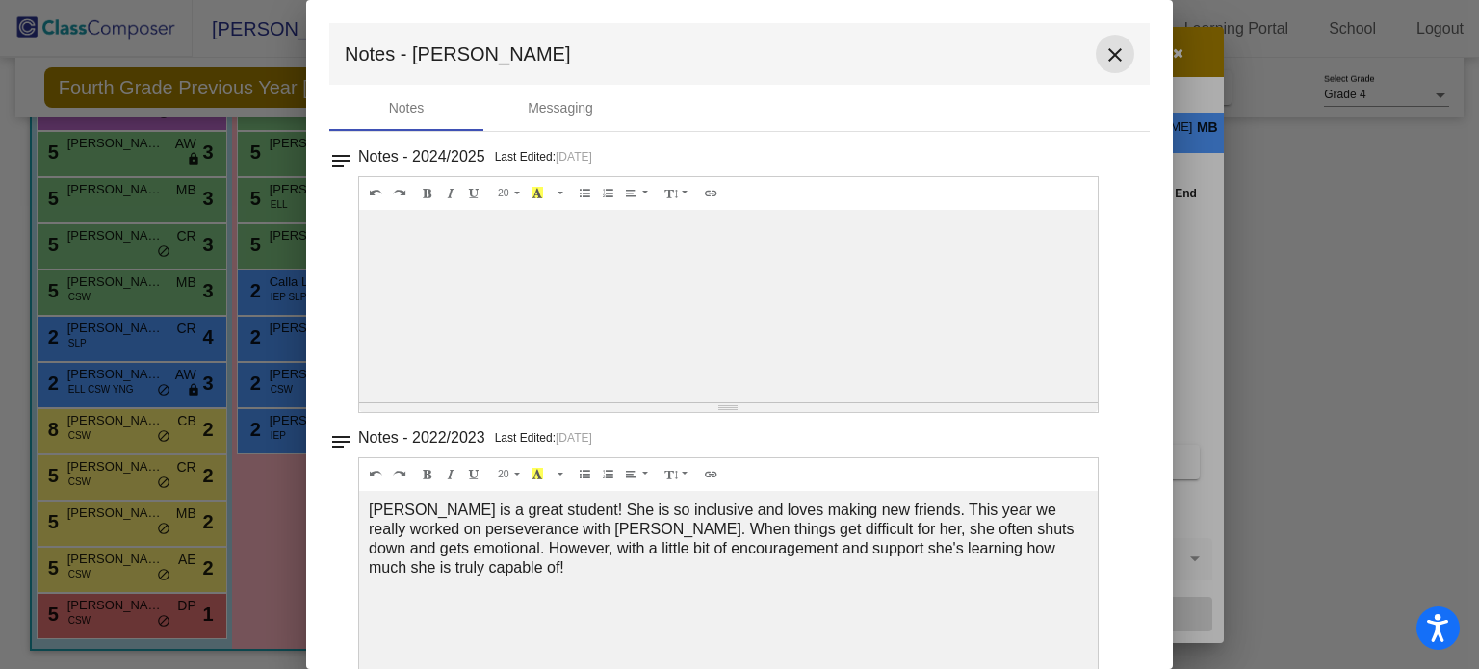
click at [1104, 48] on mat-icon "close" at bounding box center [1115, 54] width 23 height 23
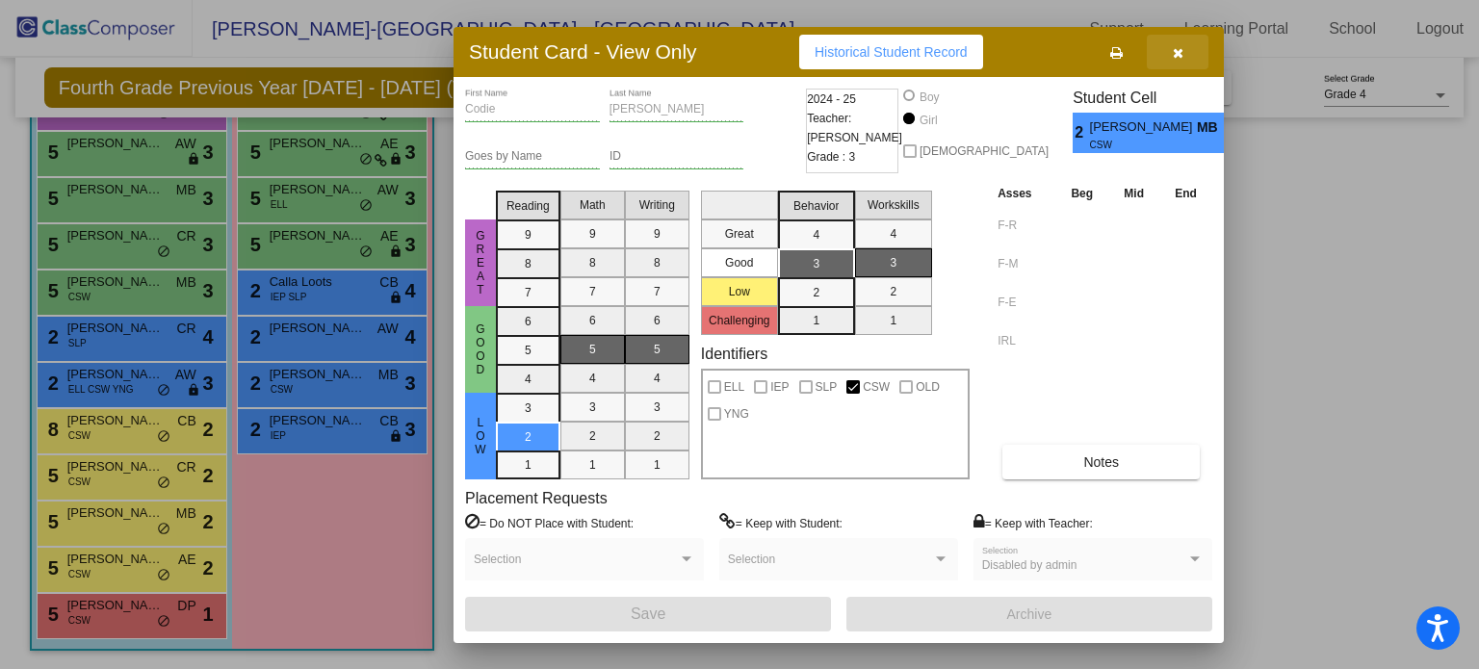
click at [1183, 62] on button "button" at bounding box center [1178, 52] width 62 height 35
